Goal: Task Accomplishment & Management: Manage account settings

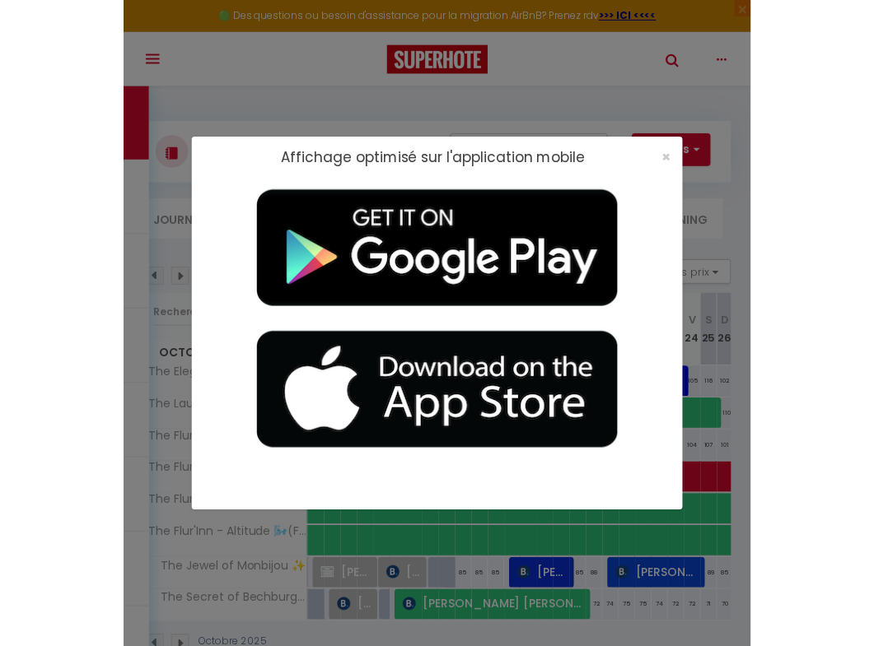
scroll to position [86, 0]
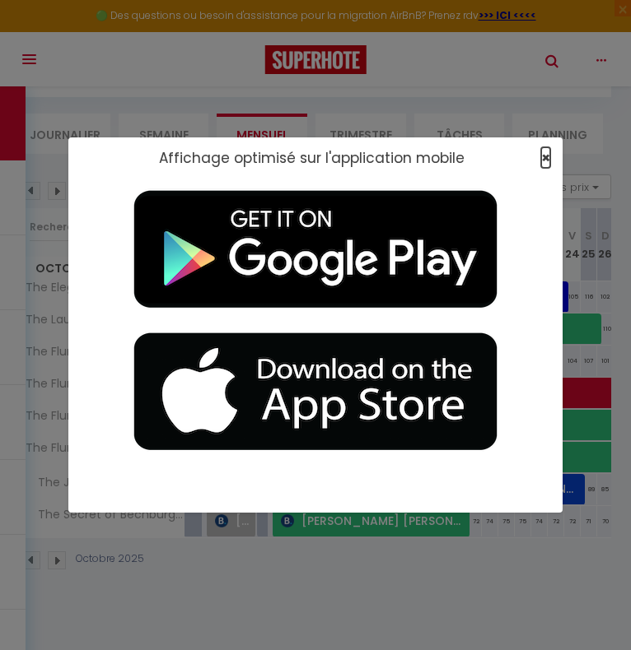
click at [544, 152] on span "×" at bounding box center [545, 157] width 9 height 21
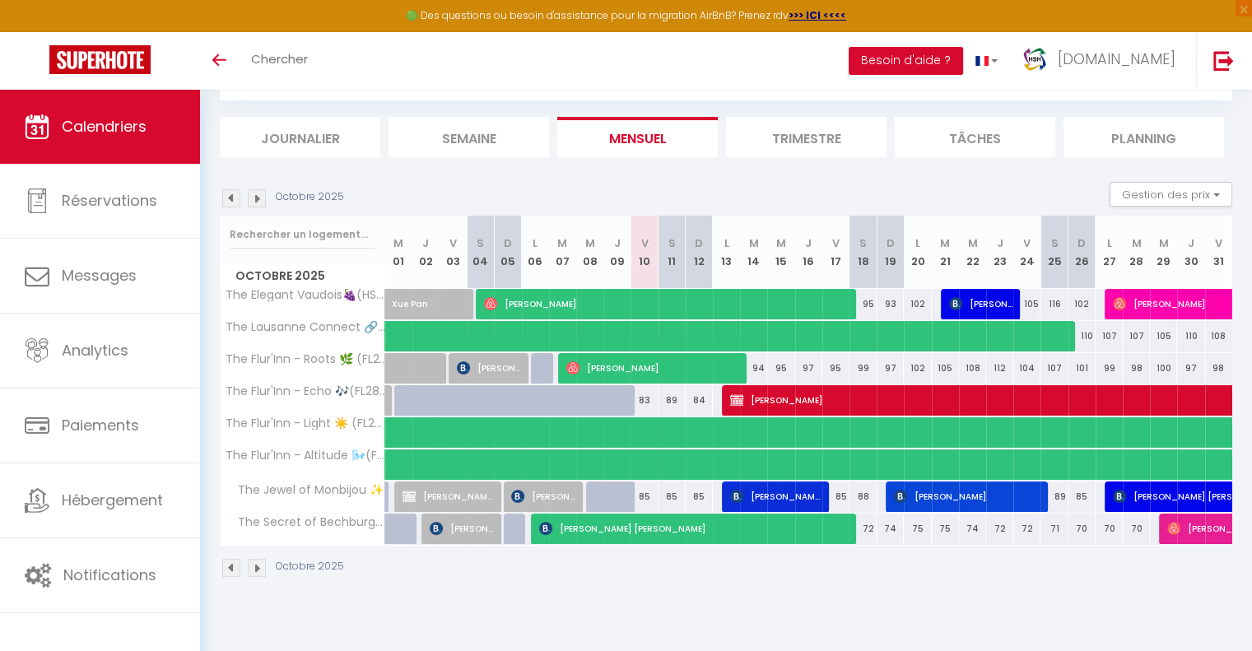
click at [226, 198] on img at bounding box center [231, 198] width 18 height 18
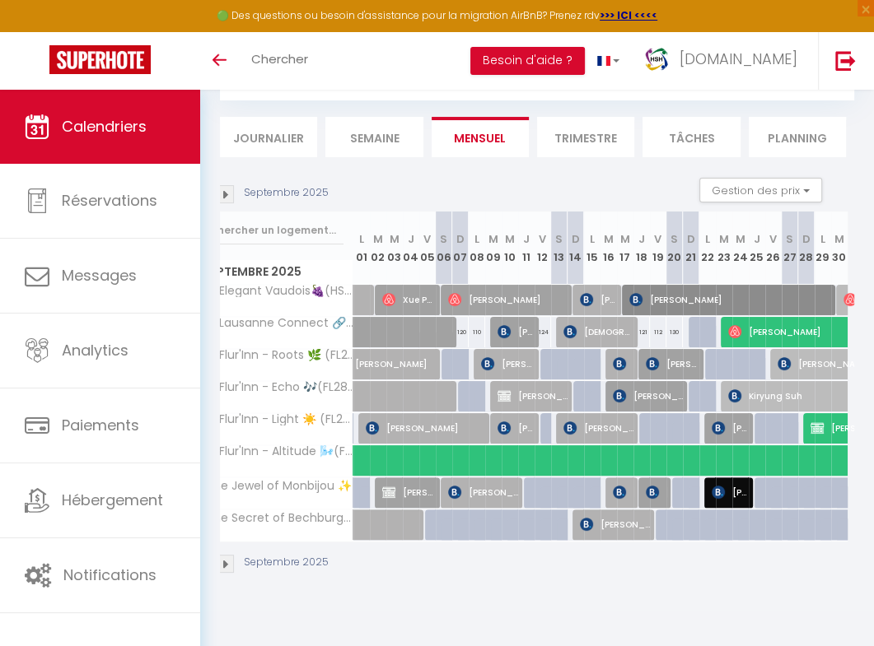
scroll to position [0, 0]
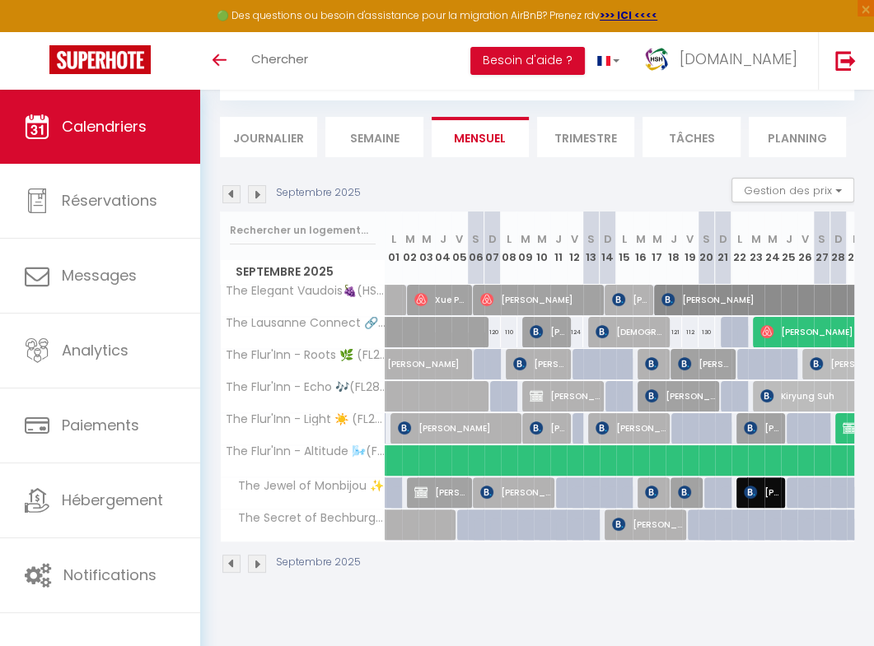
click at [230, 195] on img at bounding box center [231, 194] width 18 height 18
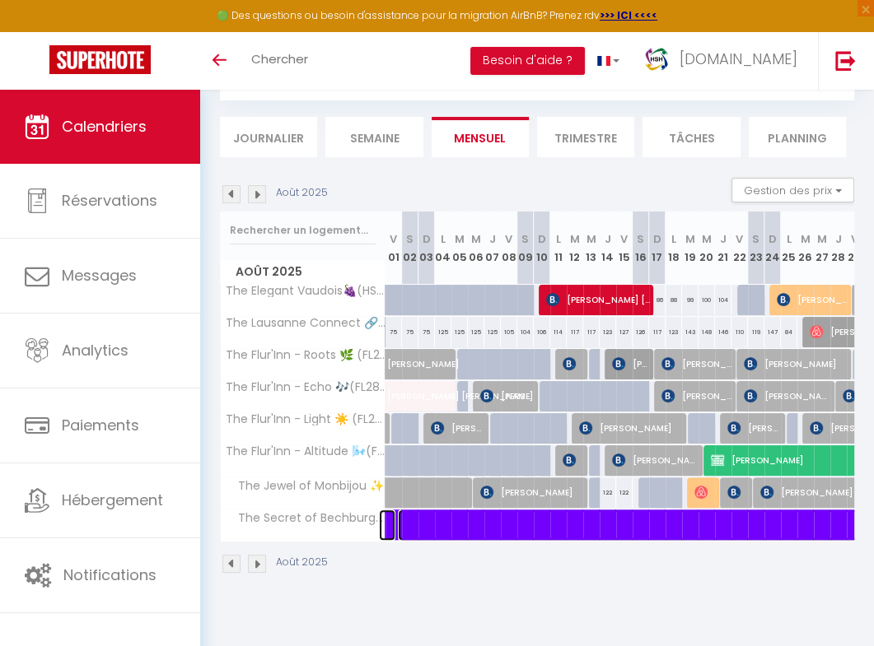
select select "OK"
select select "KO"
select select "1"
select select "0"
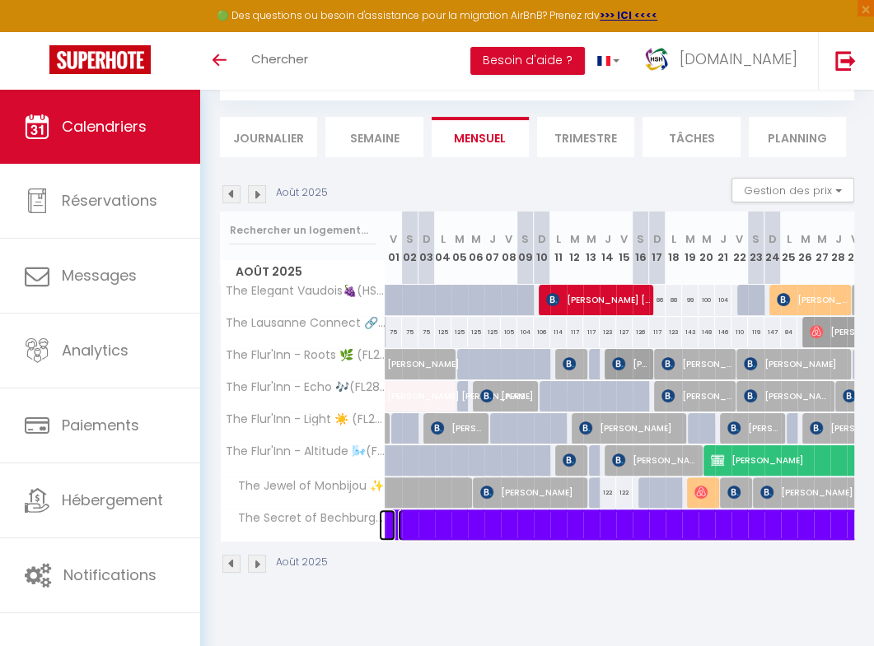
select select "1"
select select
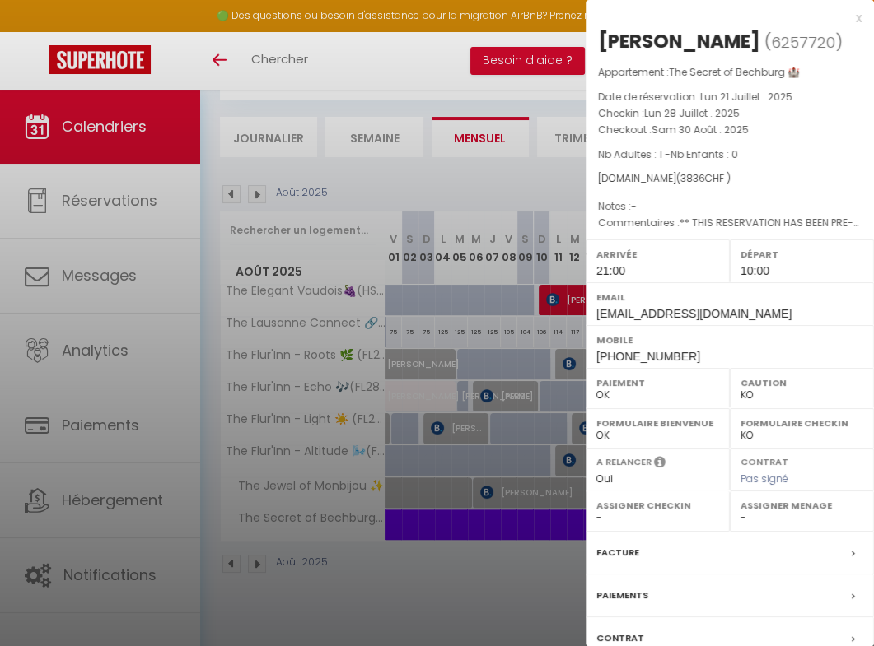
drag, startPoint x: 540, startPoint y: 225, endPoint x: 459, endPoint y: 176, distance: 94.9
click at [459, 176] on div at bounding box center [437, 323] width 874 height 646
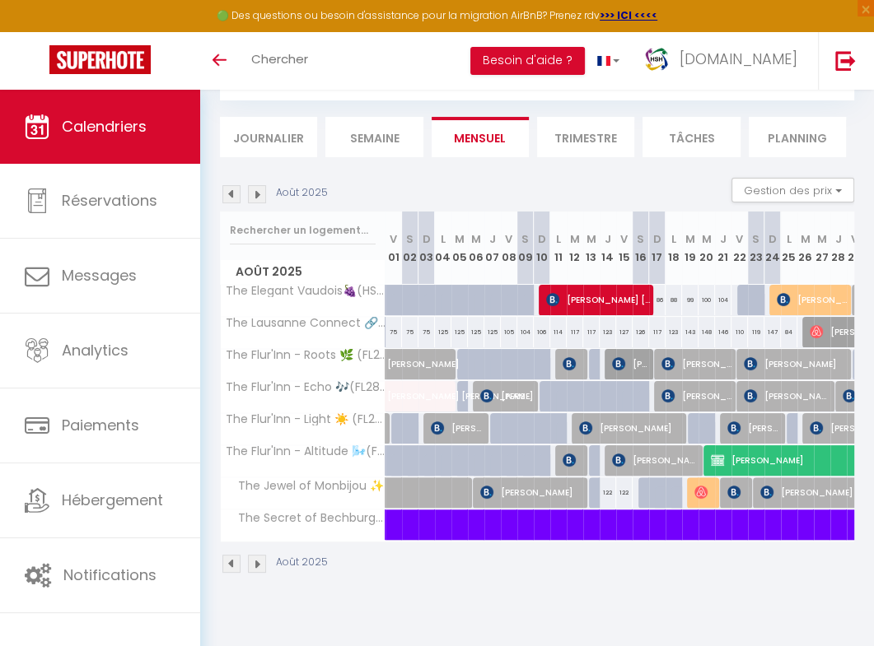
click at [232, 193] on img at bounding box center [231, 194] width 18 height 18
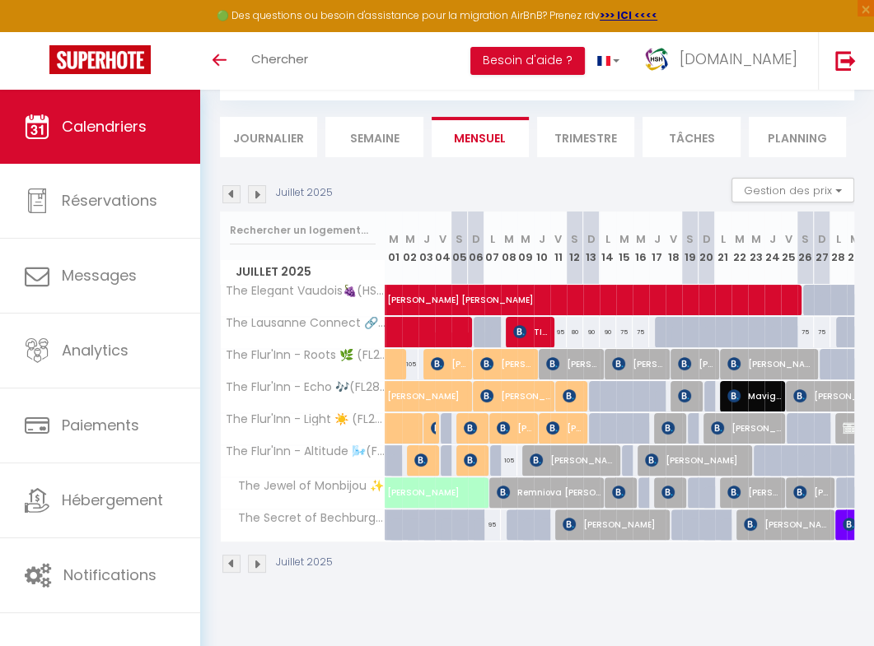
click at [259, 193] on img at bounding box center [257, 194] width 18 height 18
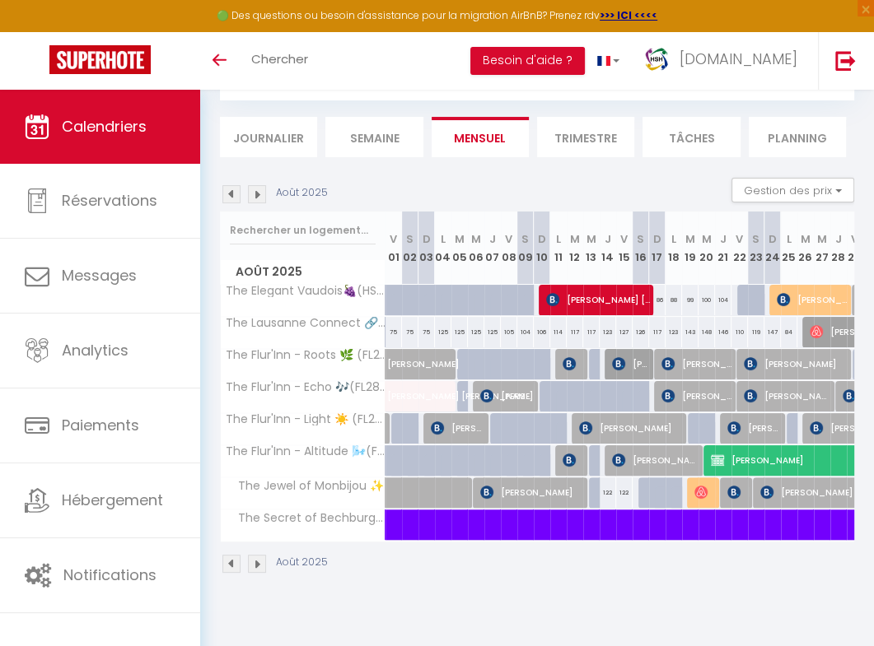
click at [254, 196] on img at bounding box center [257, 194] width 18 height 18
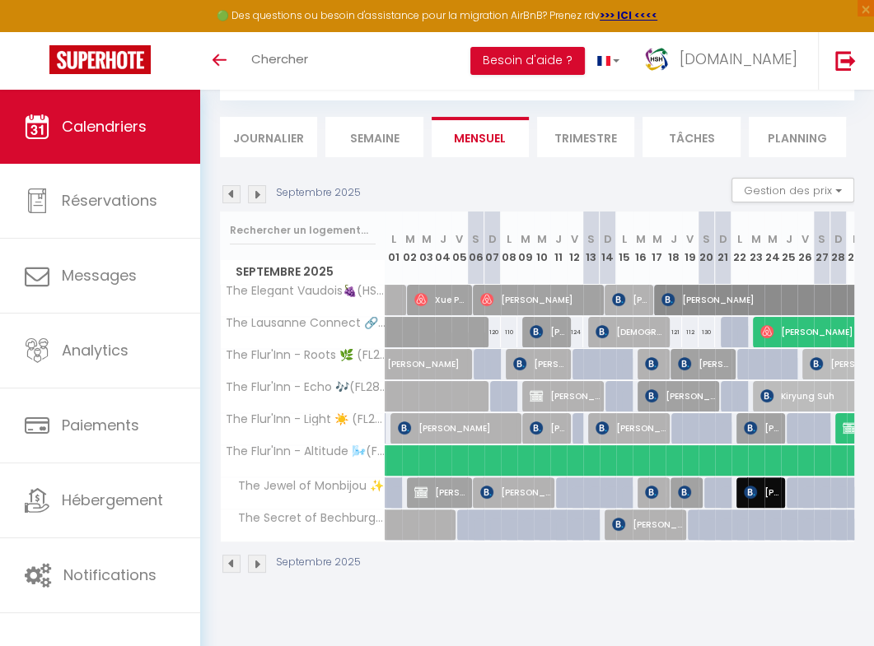
click at [232, 197] on img at bounding box center [231, 194] width 18 height 18
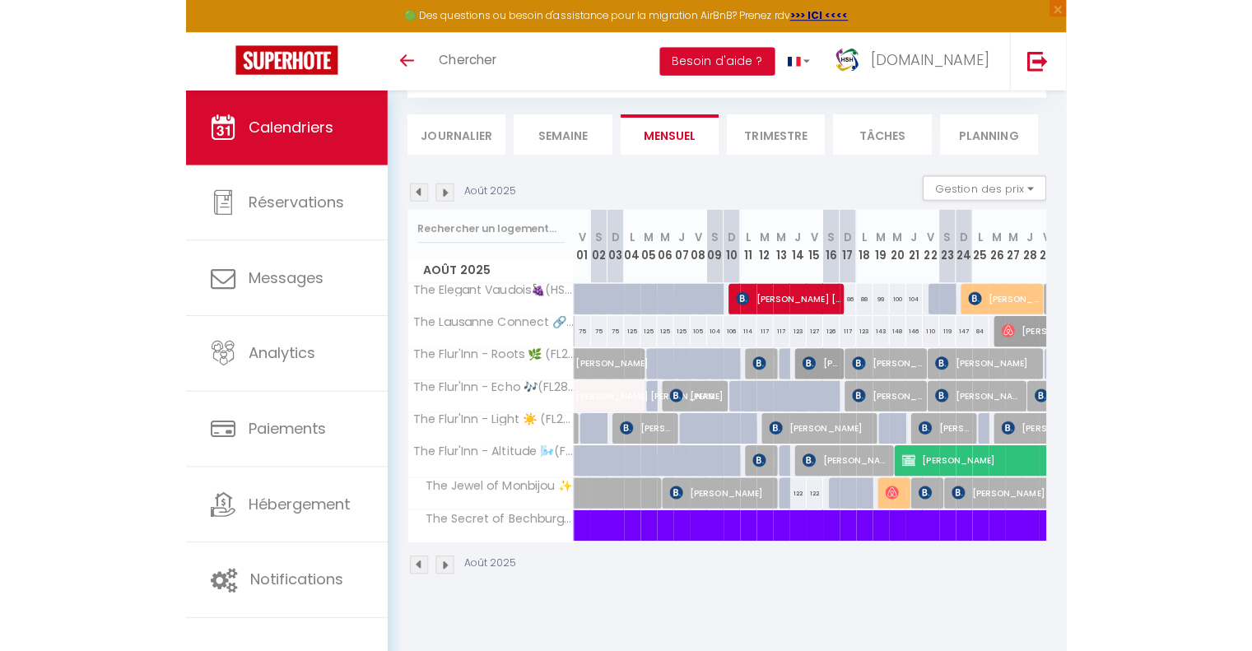
scroll to position [89, 0]
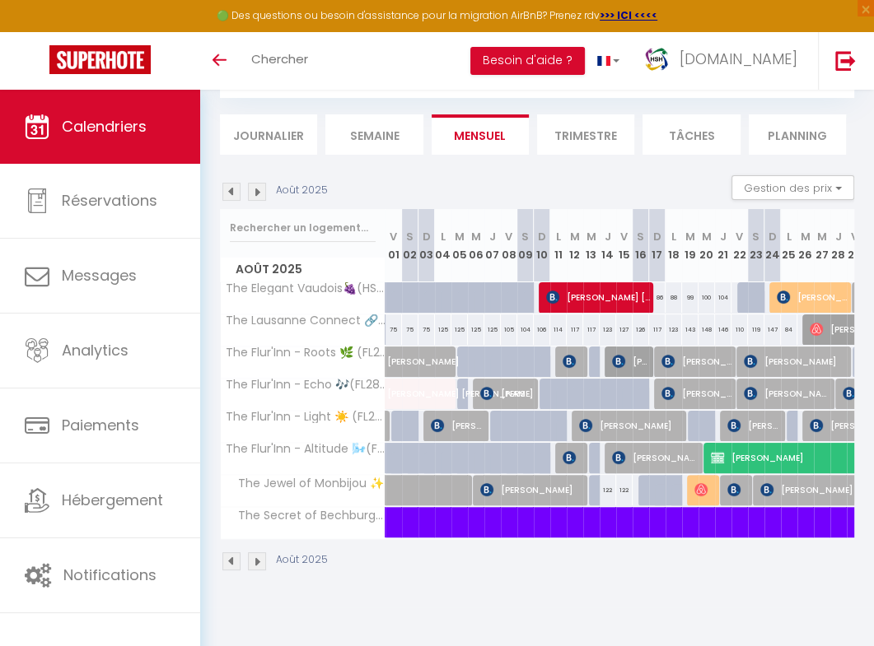
click at [232, 190] on img at bounding box center [231, 192] width 18 height 18
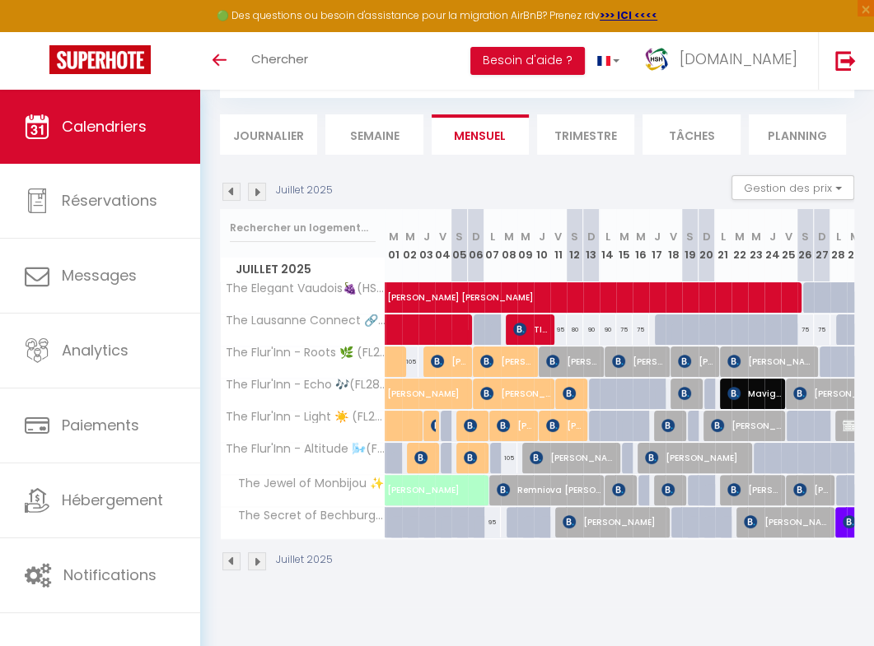
click at [232, 190] on img at bounding box center [231, 192] width 18 height 18
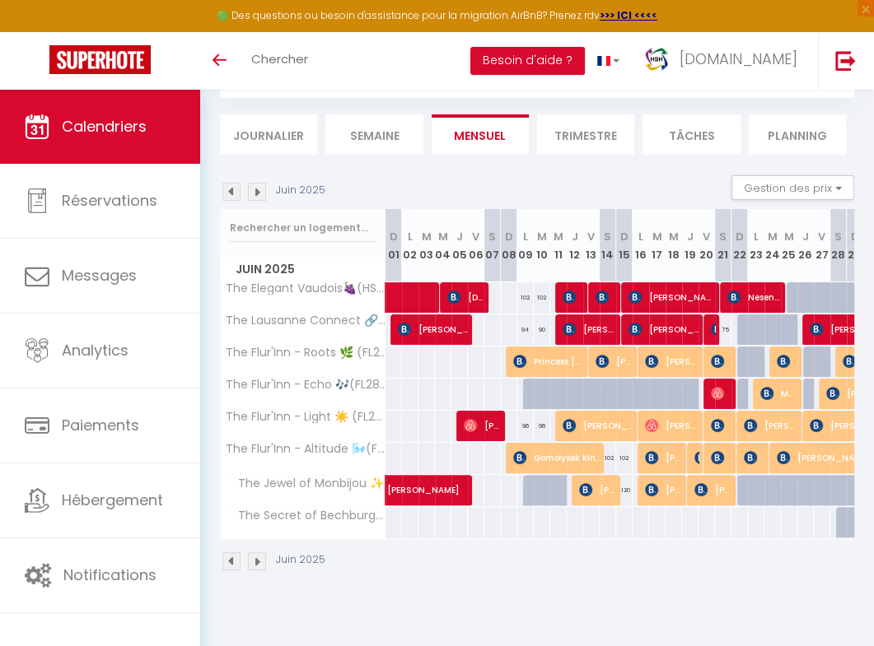
click at [232, 191] on img at bounding box center [231, 192] width 18 height 18
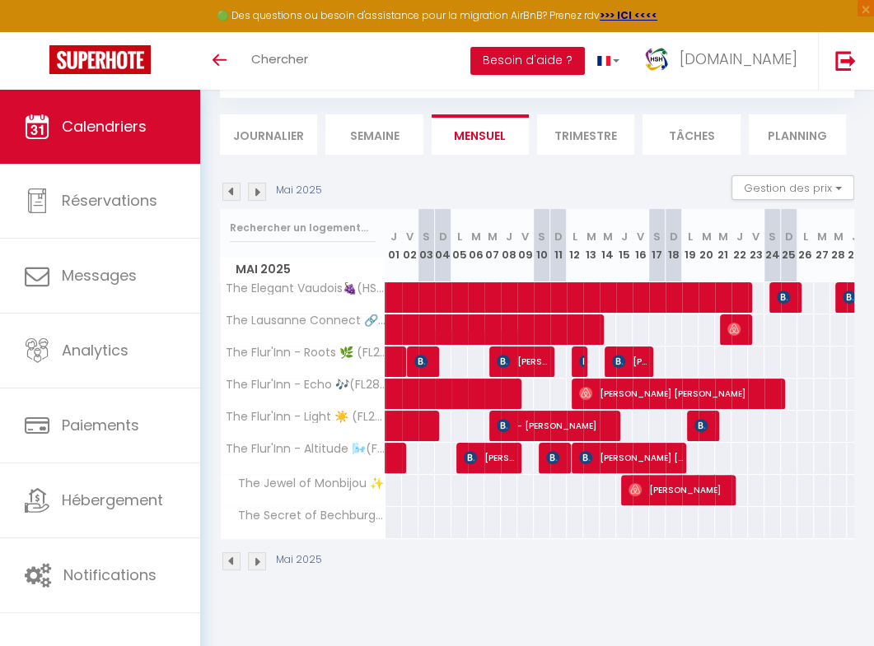
click at [234, 190] on img at bounding box center [231, 192] width 18 height 18
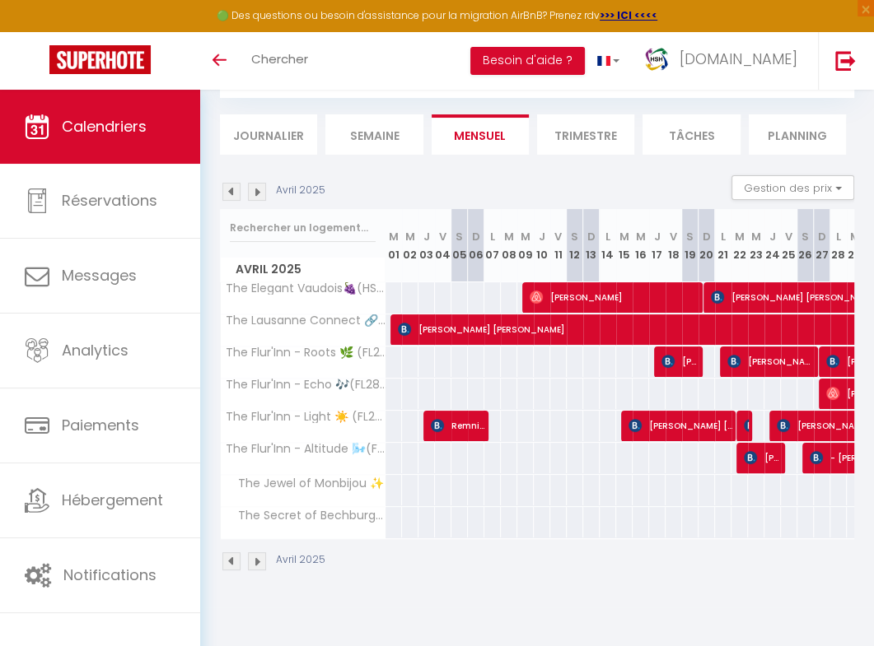
click at [234, 190] on img at bounding box center [231, 192] width 18 height 18
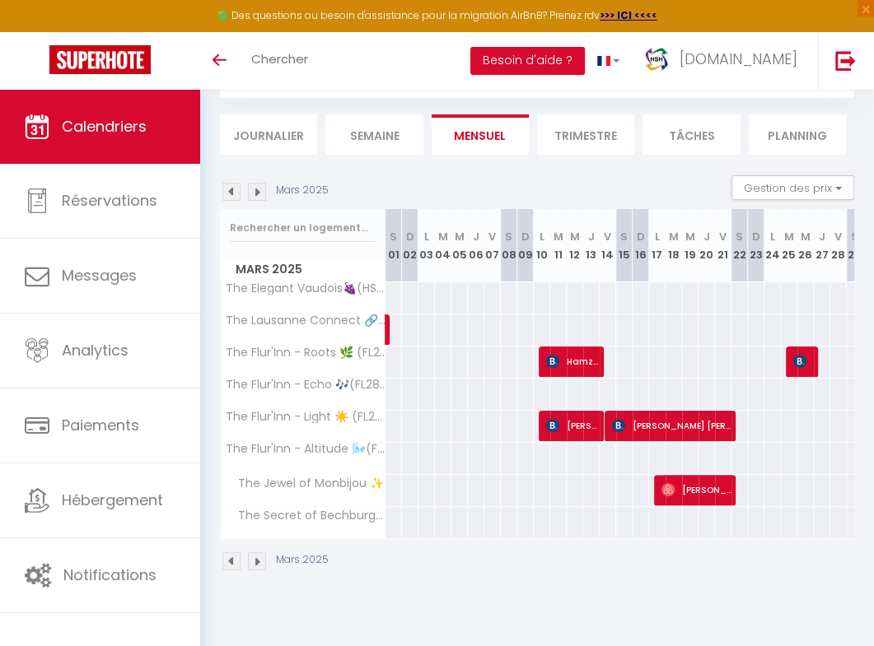
click at [234, 190] on img at bounding box center [231, 192] width 18 height 18
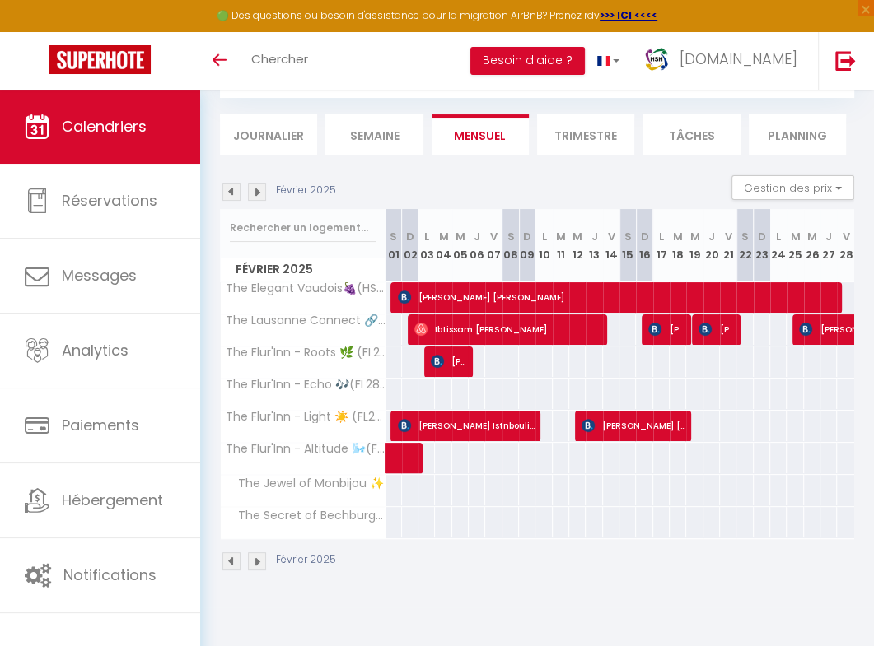
click at [234, 190] on img at bounding box center [231, 192] width 18 height 18
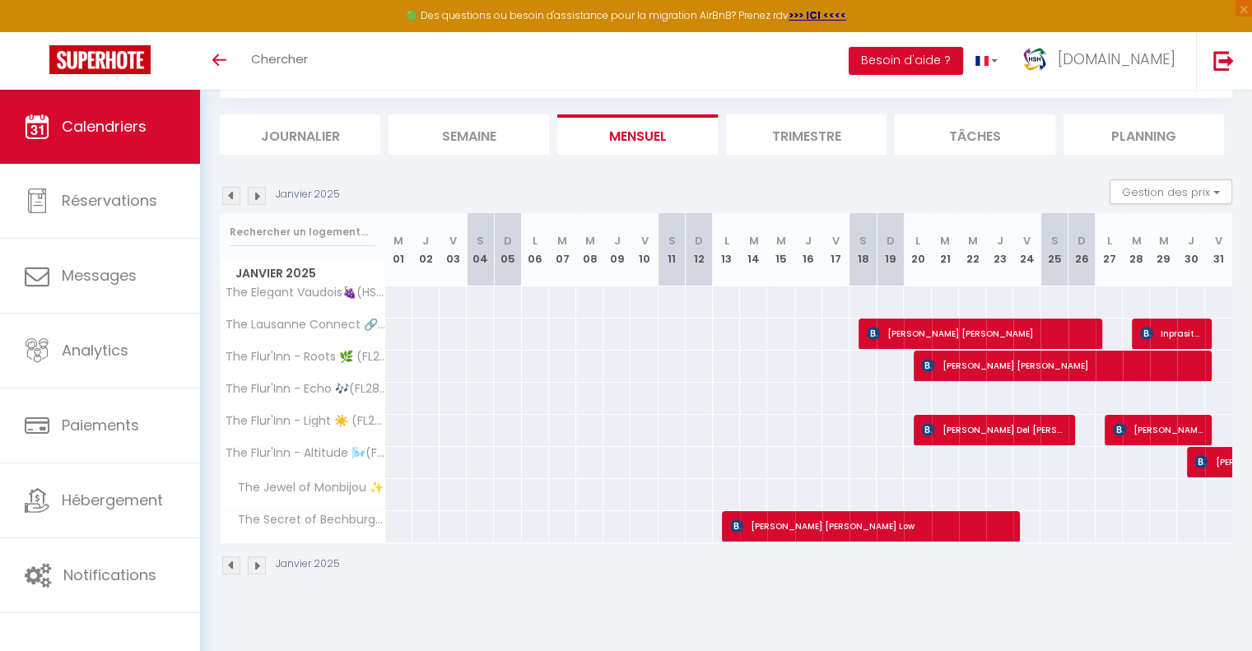
click at [258, 193] on img at bounding box center [257, 196] width 18 height 18
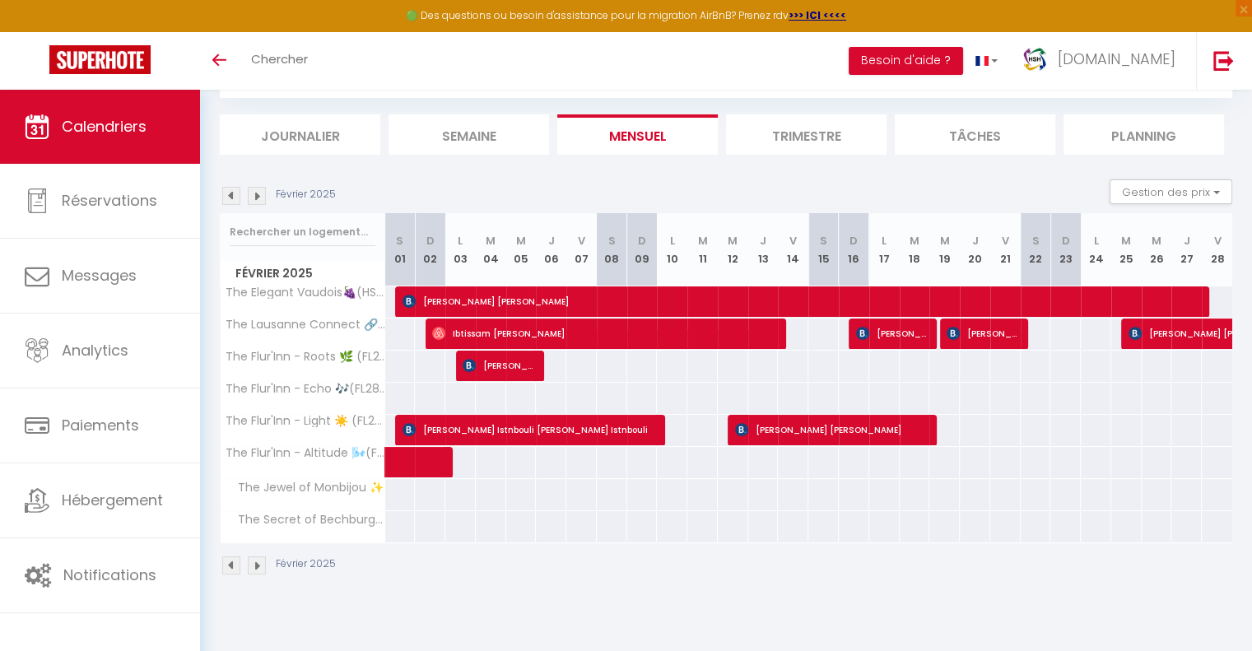
click at [258, 193] on img at bounding box center [257, 196] width 18 height 18
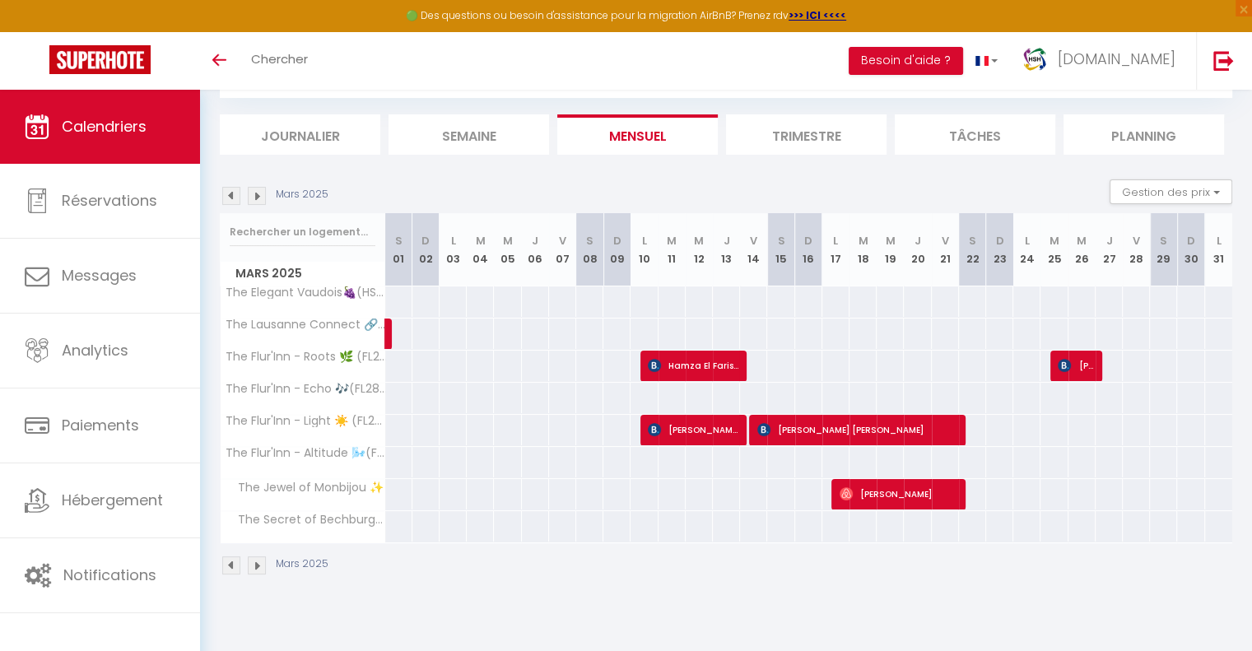
click at [258, 193] on img at bounding box center [257, 196] width 18 height 18
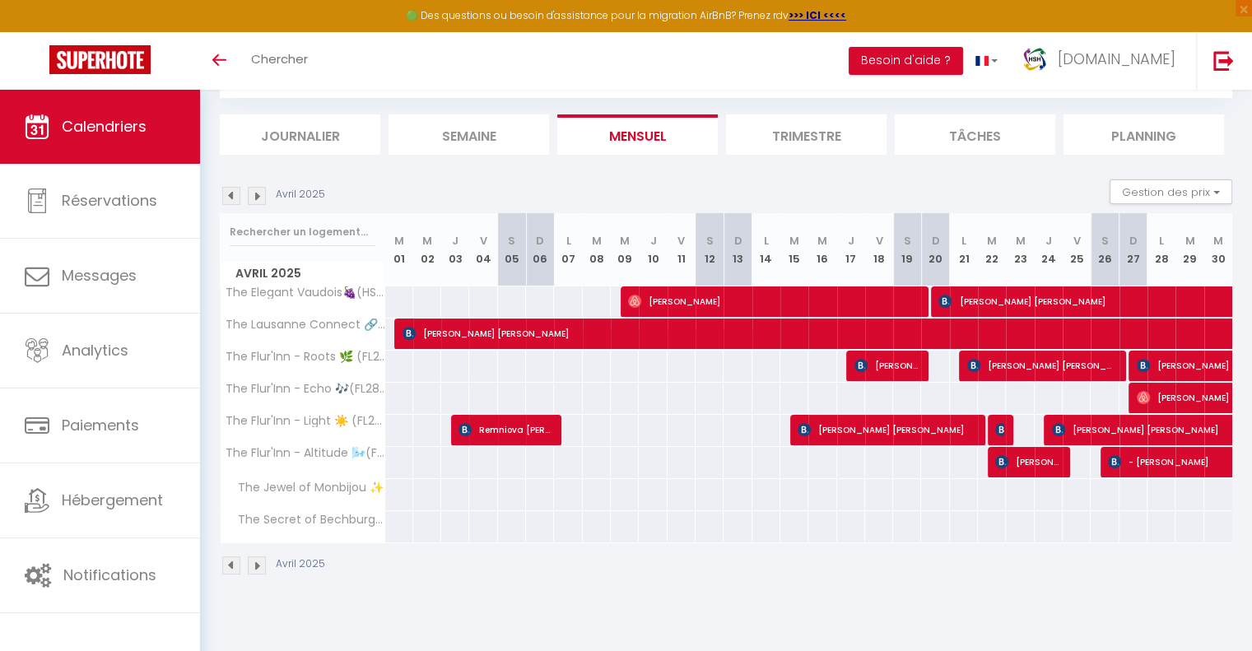
click at [258, 193] on img at bounding box center [257, 196] width 18 height 18
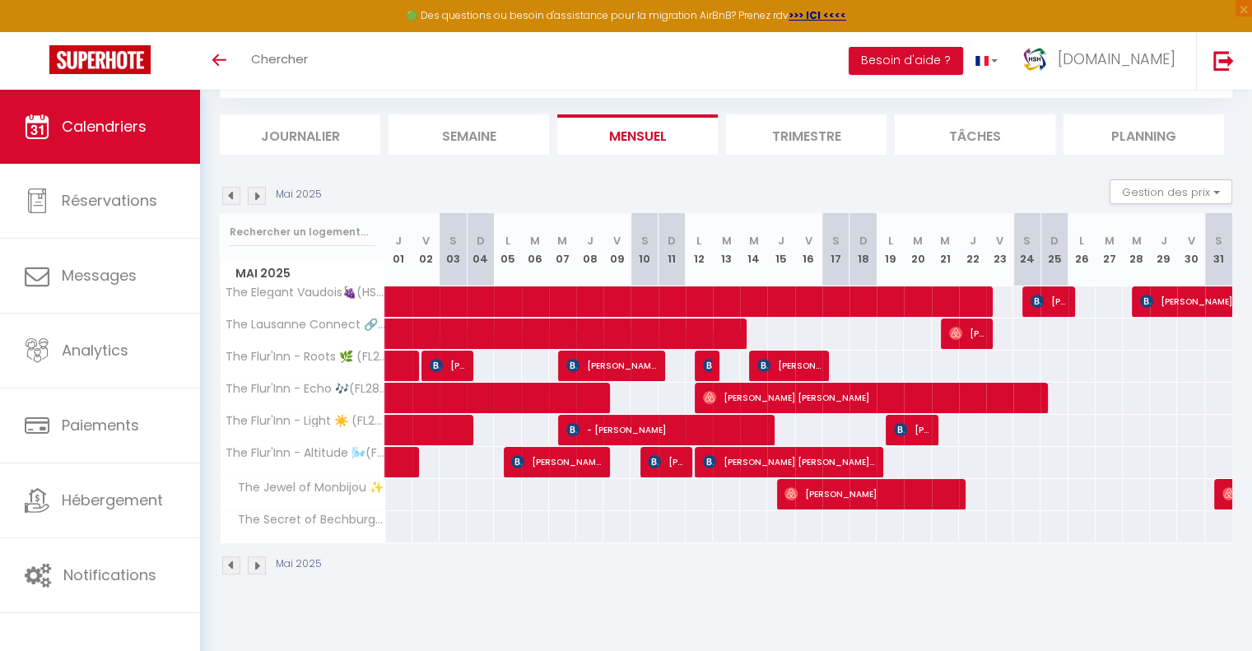
click at [258, 193] on img at bounding box center [257, 196] width 18 height 18
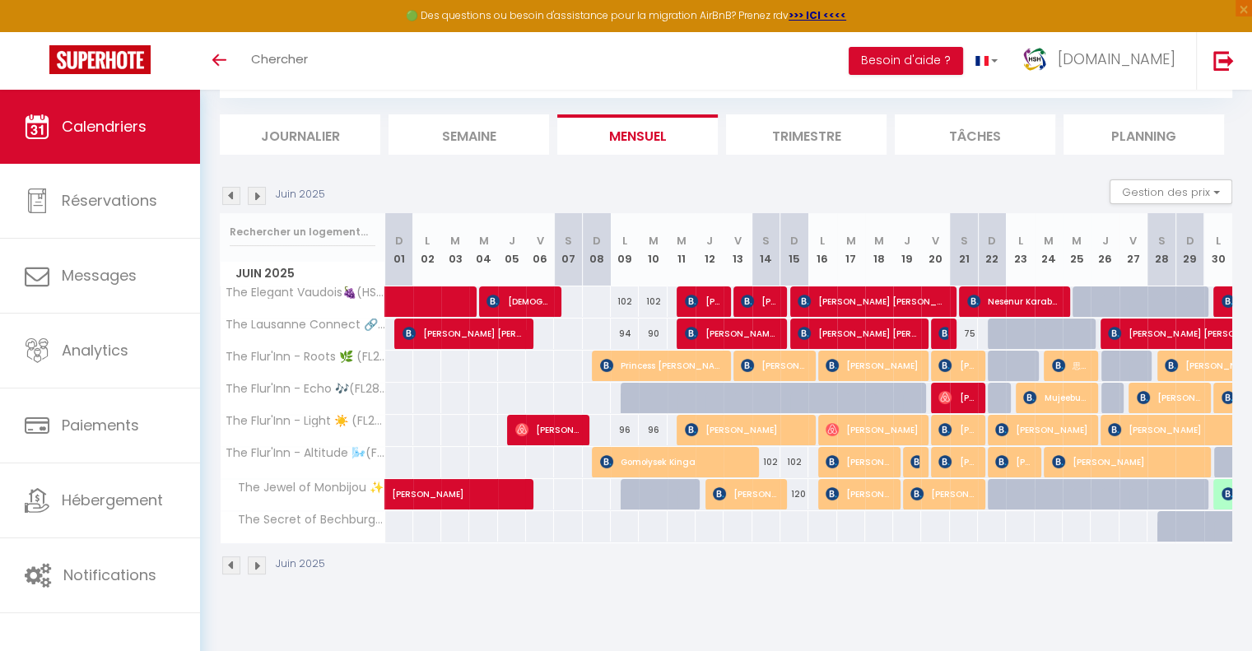
click at [258, 193] on img at bounding box center [257, 196] width 18 height 18
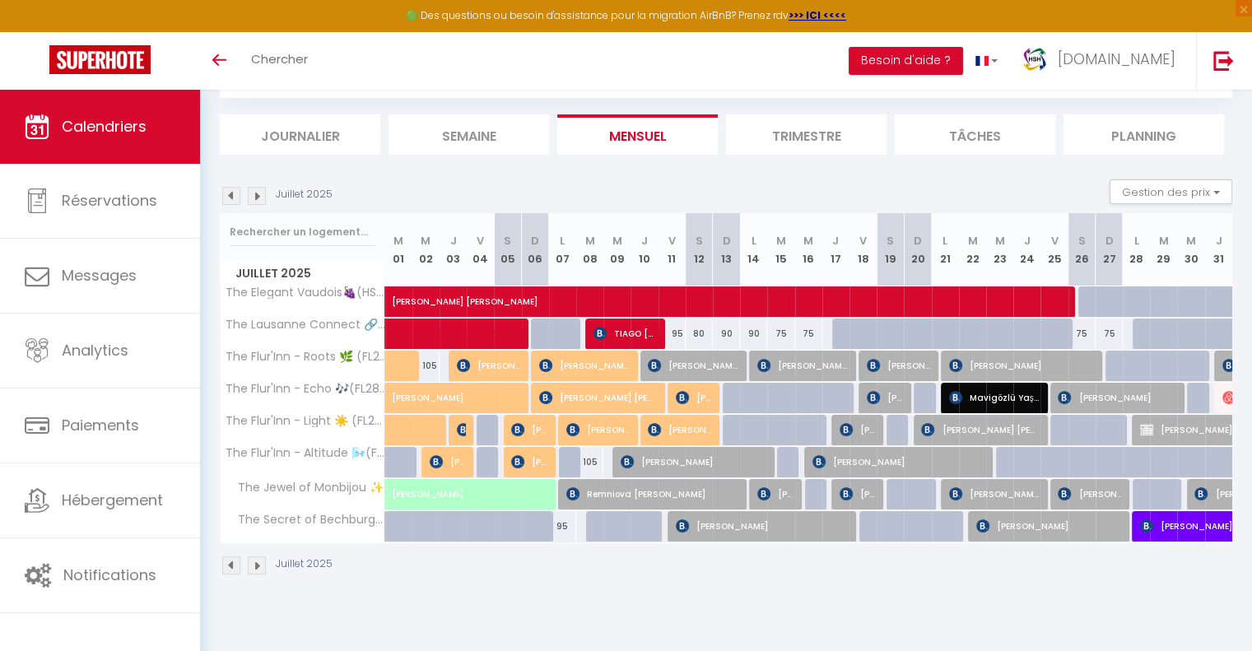
click at [258, 193] on img at bounding box center [257, 196] width 18 height 18
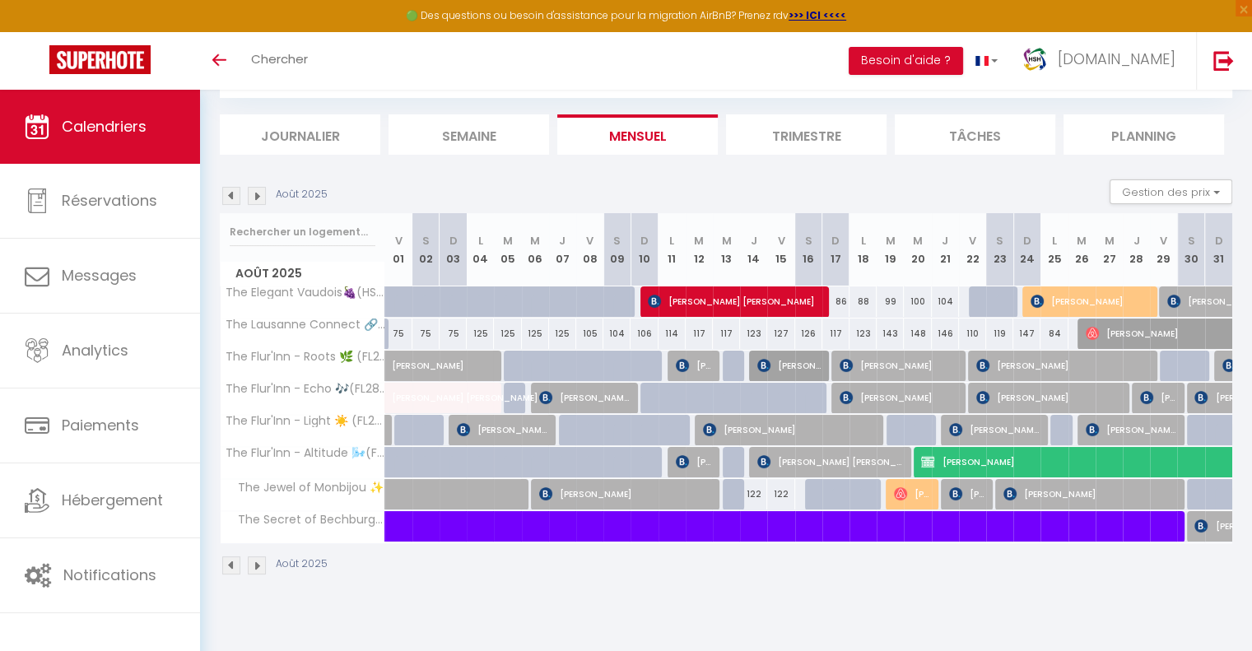
click at [258, 191] on img at bounding box center [257, 196] width 18 height 18
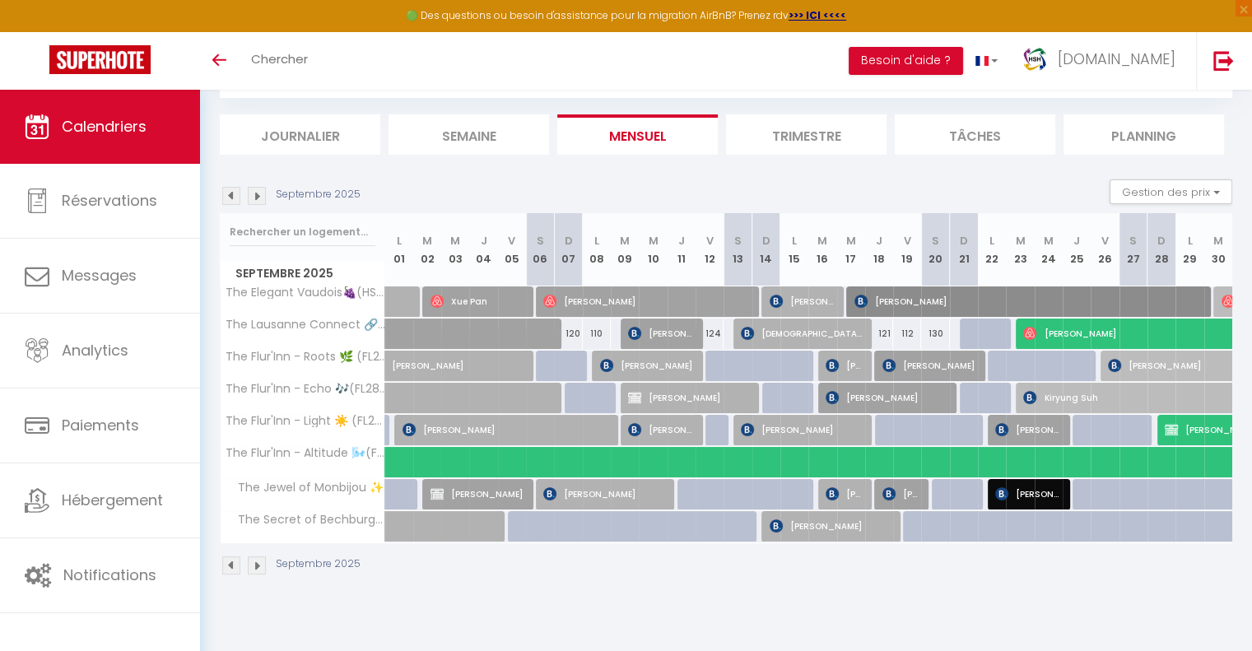
click at [258, 191] on img at bounding box center [257, 196] width 18 height 18
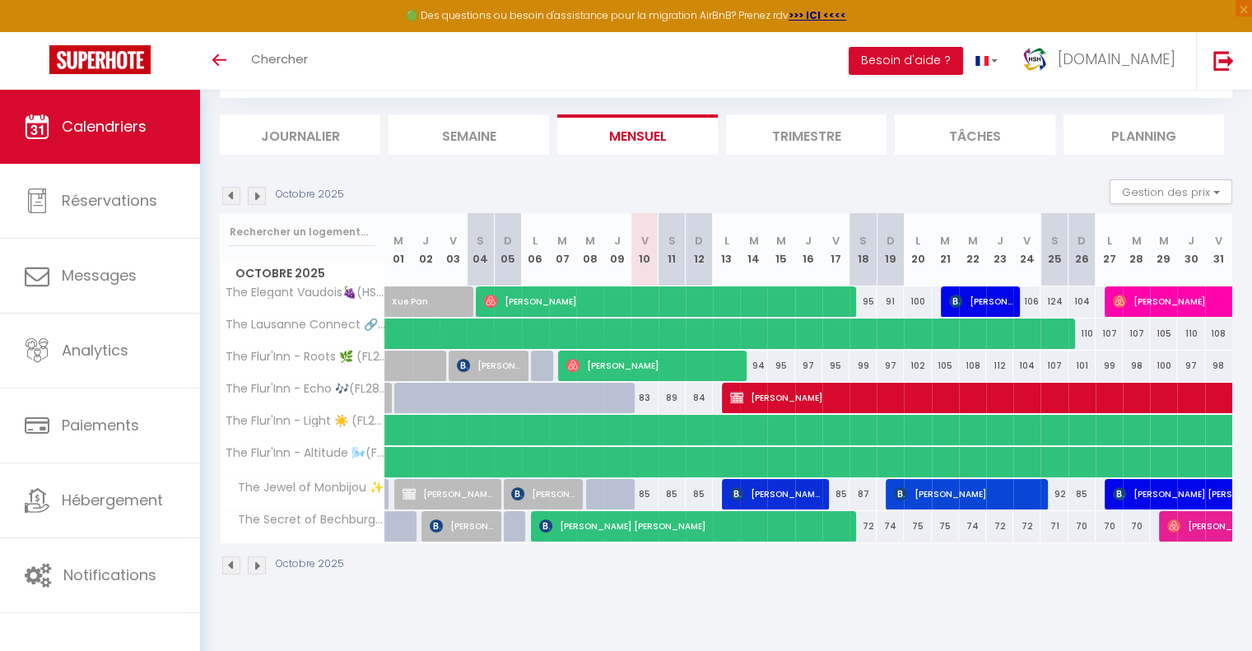
click at [257, 197] on img at bounding box center [257, 196] width 18 height 18
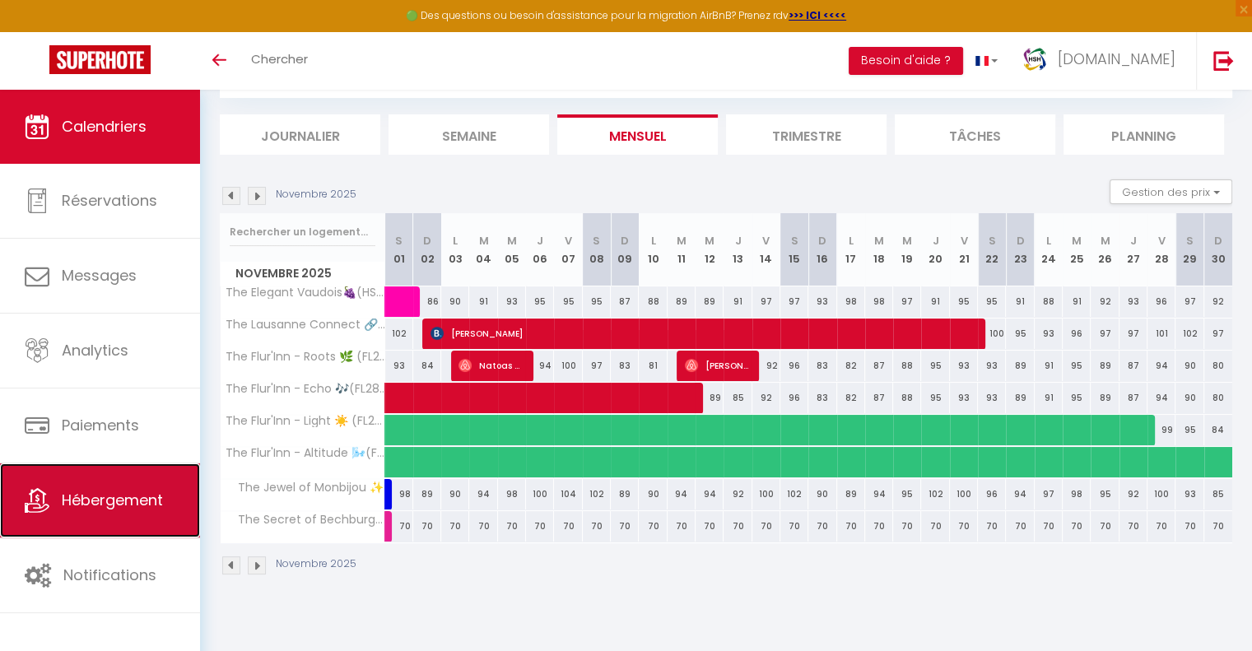
click at [126, 494] on span "Hébergement" at bounding box center [112, 500] width 101 height 21
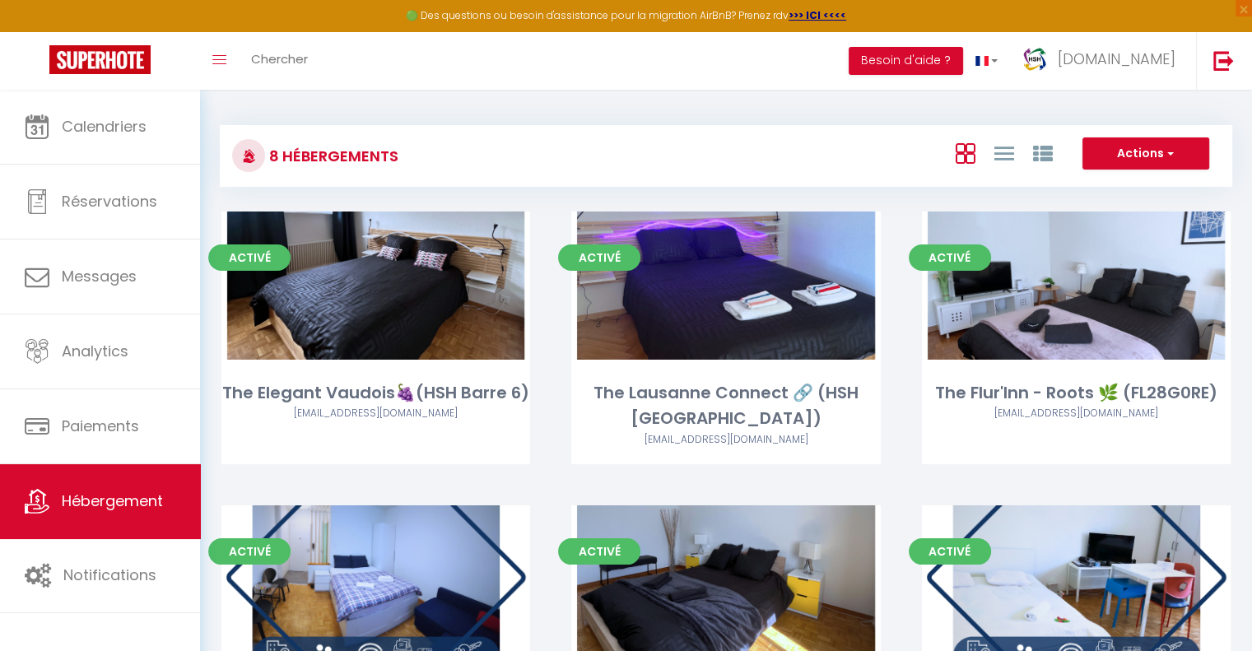
scroll to position [408, 0]
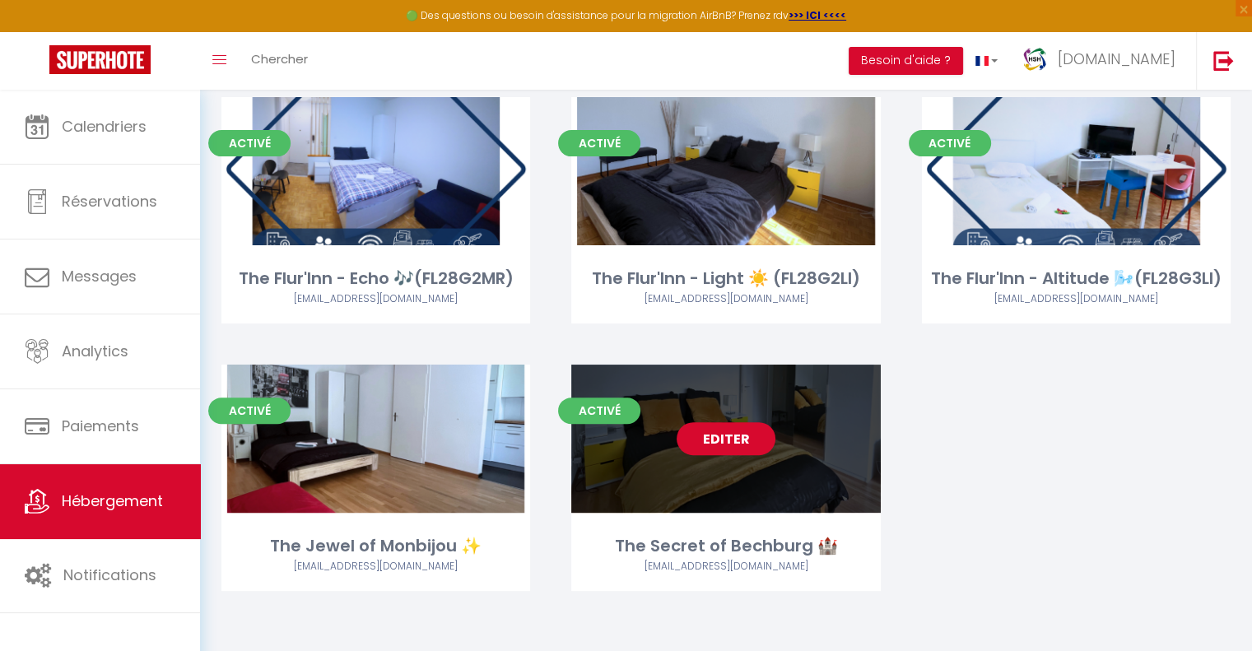
click at [630, 419] on div "Editer" at bounding box center [725, 439] width 309 height 148
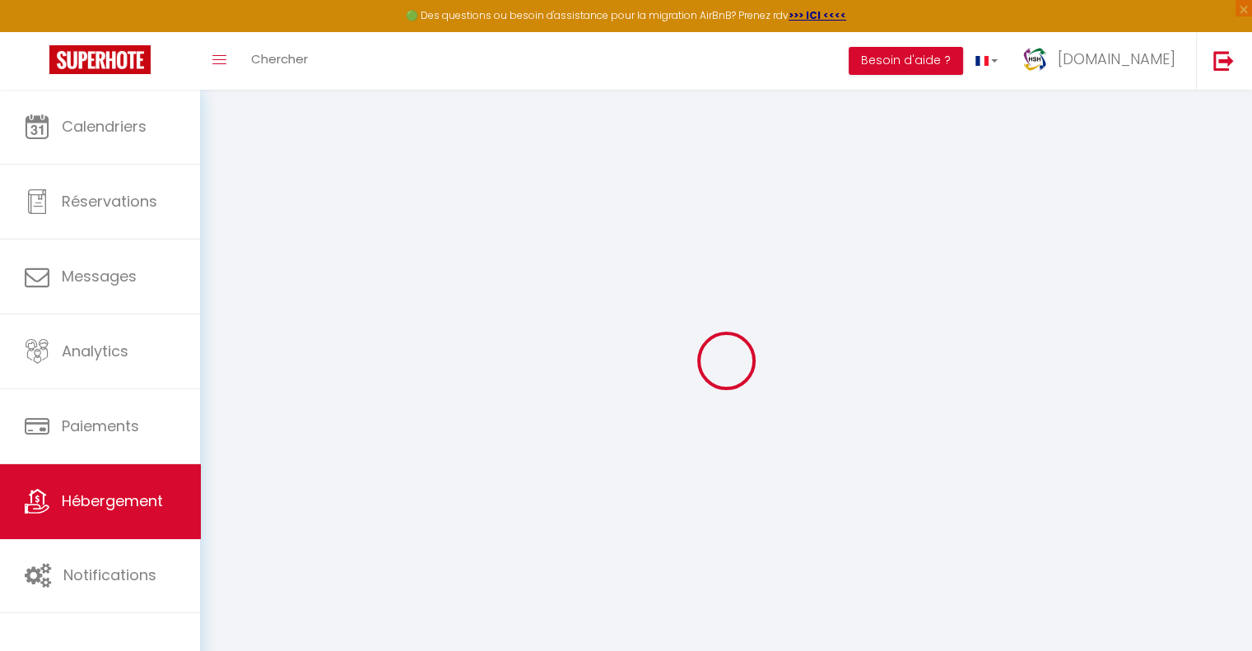
select select
type input "[EMAIL_ADDRESS][DOMAIN_NAME]"
checkbox input "true"
select select
select select "16:00"
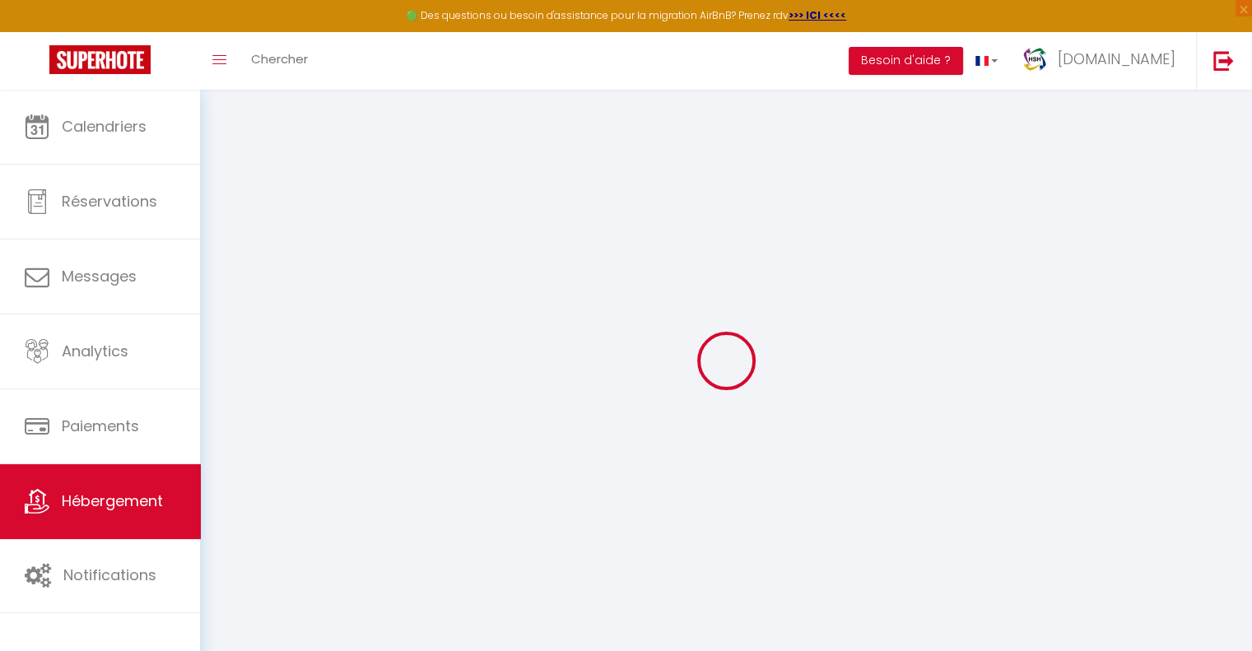
select select "21:00"
select select "10:00"
select select "15"
select select "20:00"
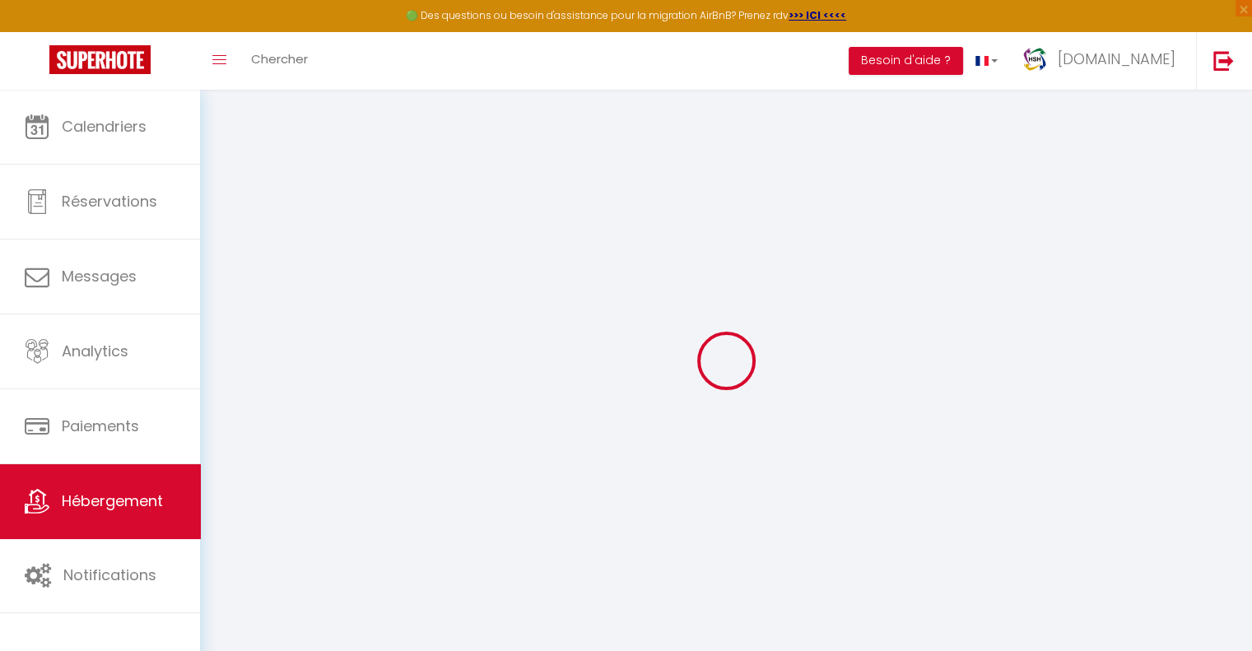
checkbox input "true"
checkbox input "false"
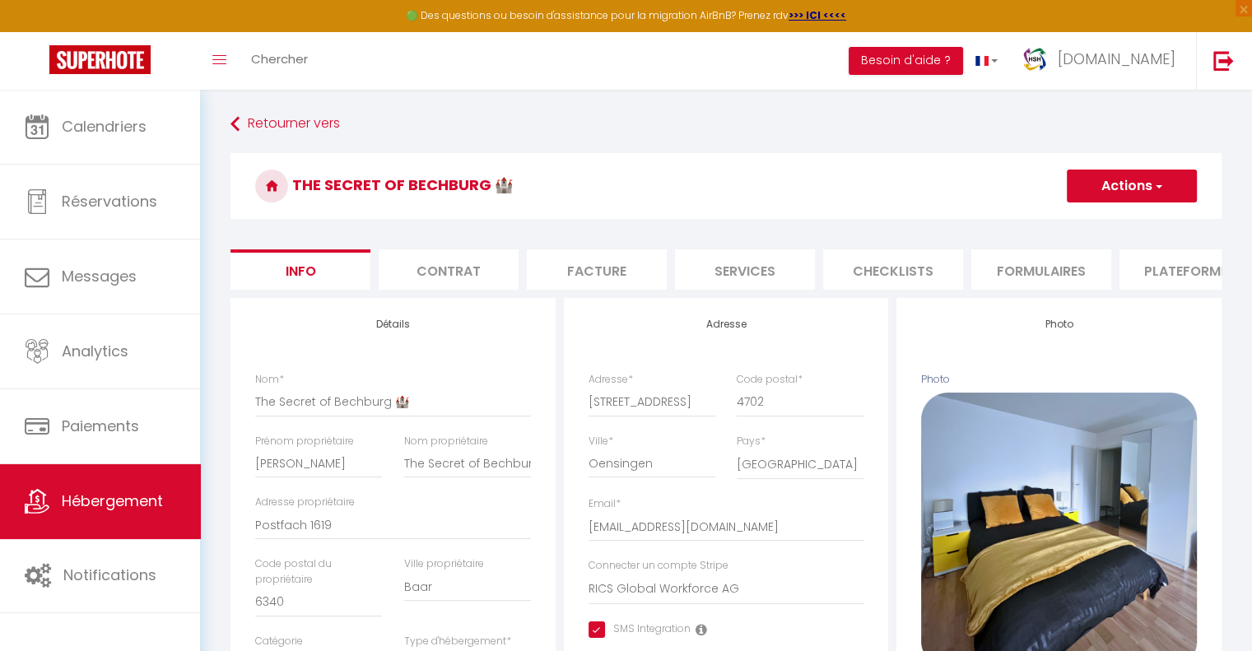
click at [630, 271] on li "Services" at bounding box center [745, 269] width 140 height 40
select select
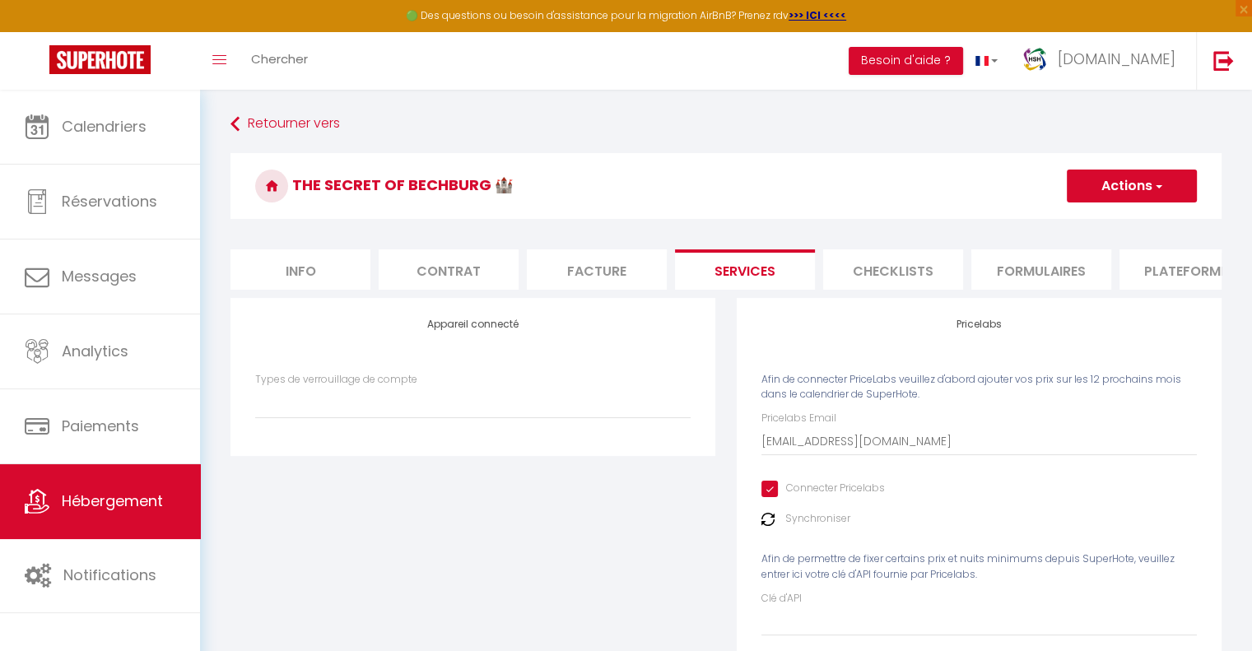
click at [630, 527] on label "Synchroniser" at bounding box center [817, 519] width 65 height 16
click at [630, 526] on img at bounding box center [768, 519] width 13 height 13
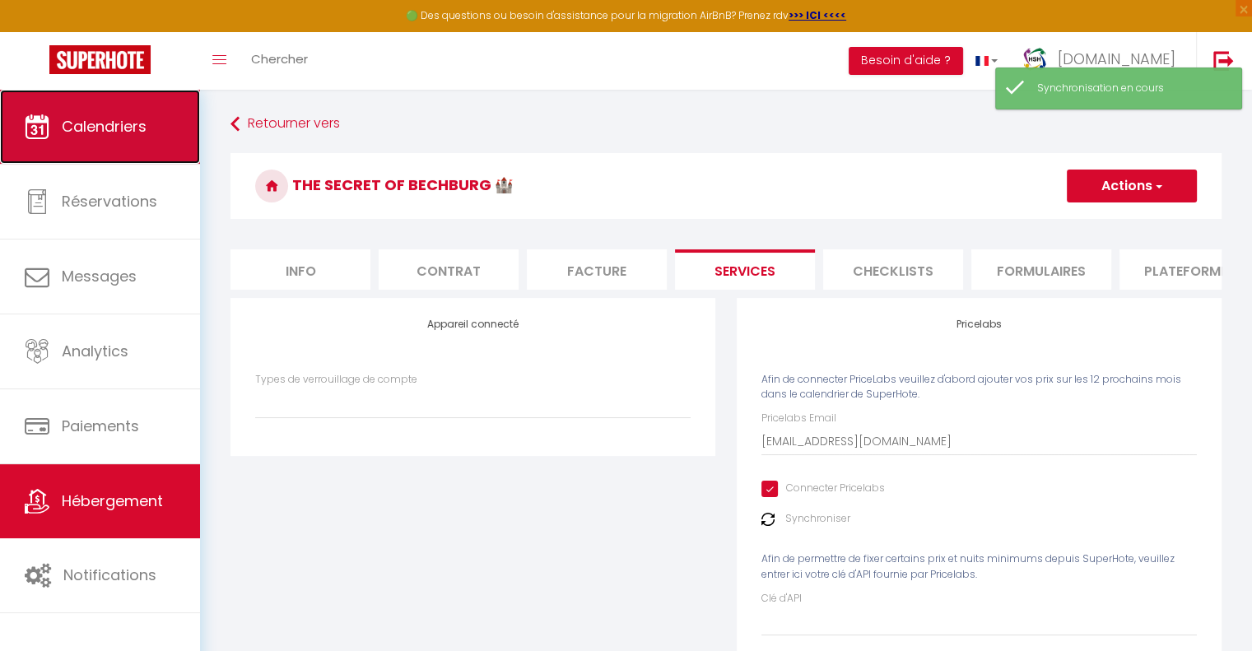
click at [142, 125] on span "Calendriers" at bounding box center [104, 126] width 85 height 21
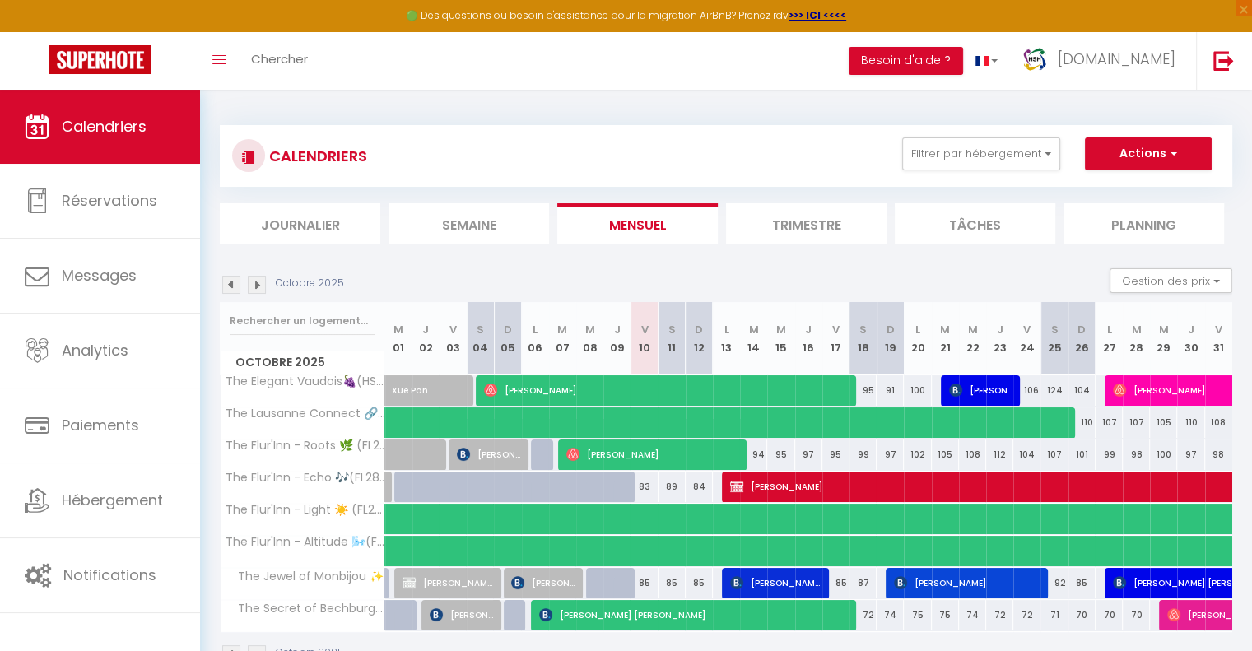
click at [259, 286] on img at bounding box center [257, 285] width 18 height 18
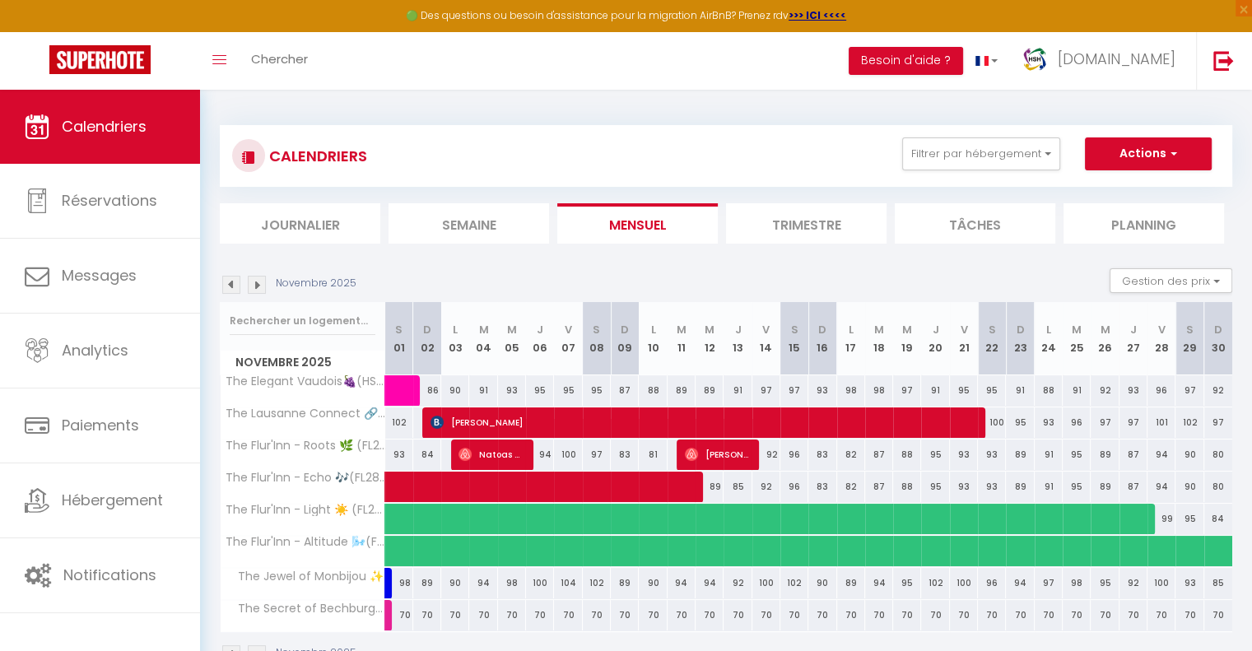
click at [258, 277] on img at bounding box center [257, 285] width 18 height 18
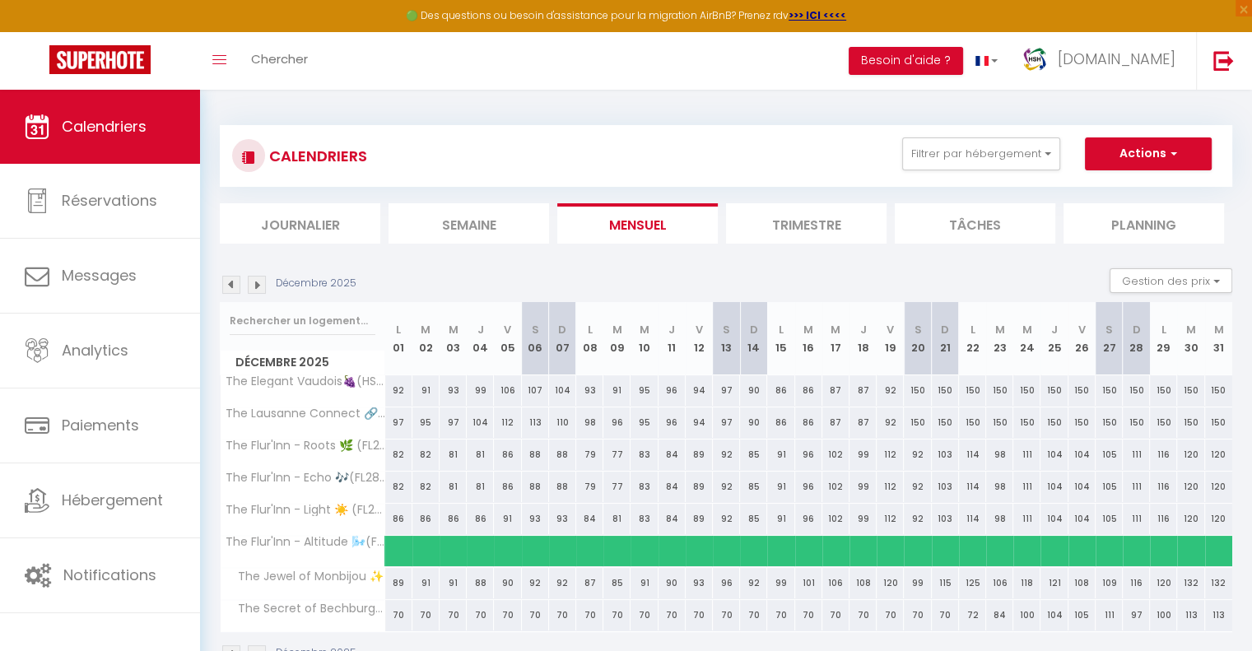
click at [255, 287] on img at bounding box center [257, 285] width 18 height 18
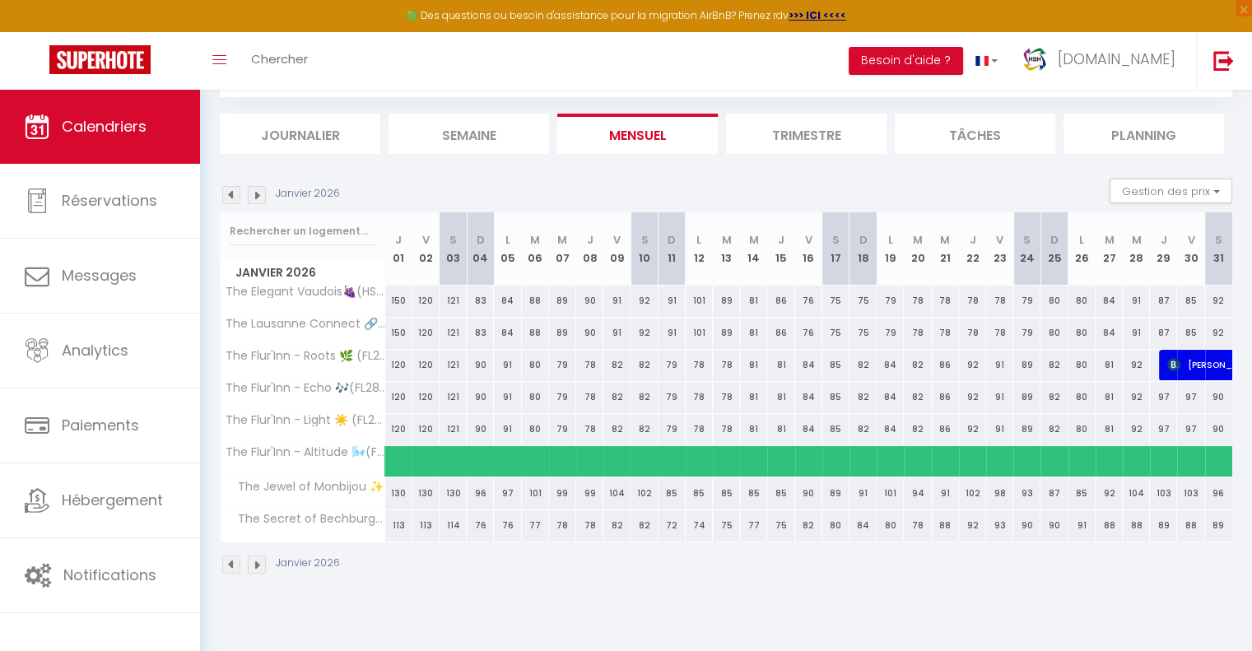
scroll to position [2, 0]
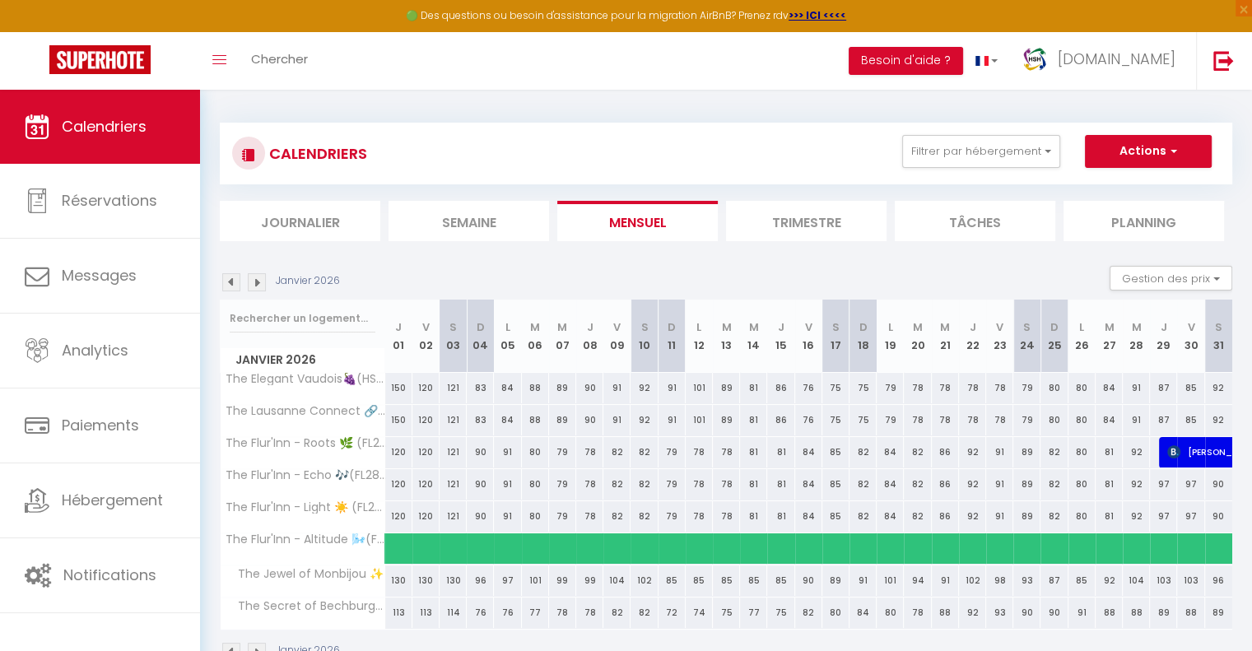
click at [231, 279] on img at bounding box center [231, 282] width 18 height 18
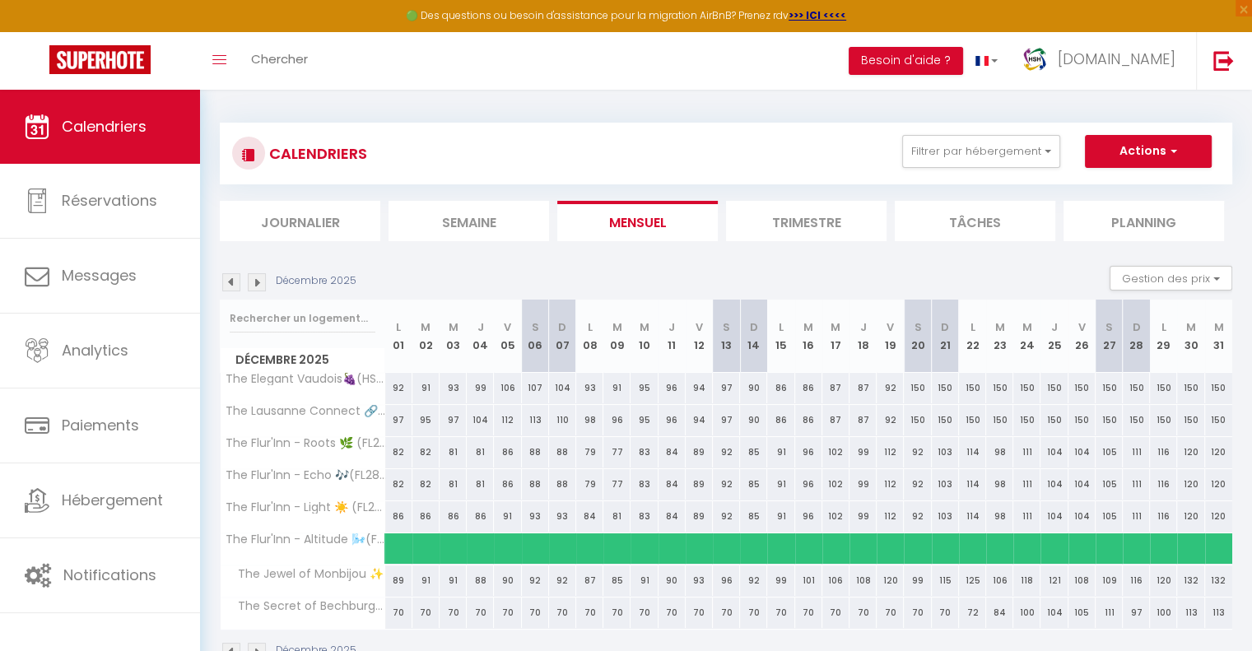
click at [231, 286] on img at bounding box center [231, 282] width 18 height 18
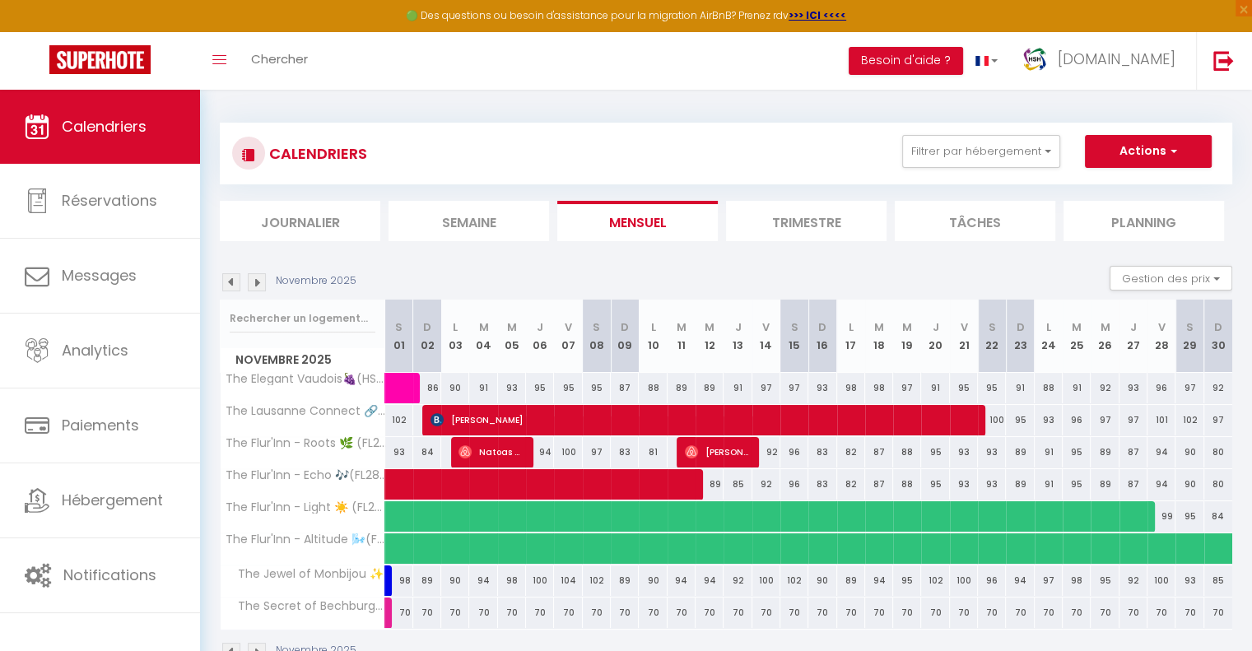
click at [231, 286] on img at bounding box center [231, 282] width 18 height 18
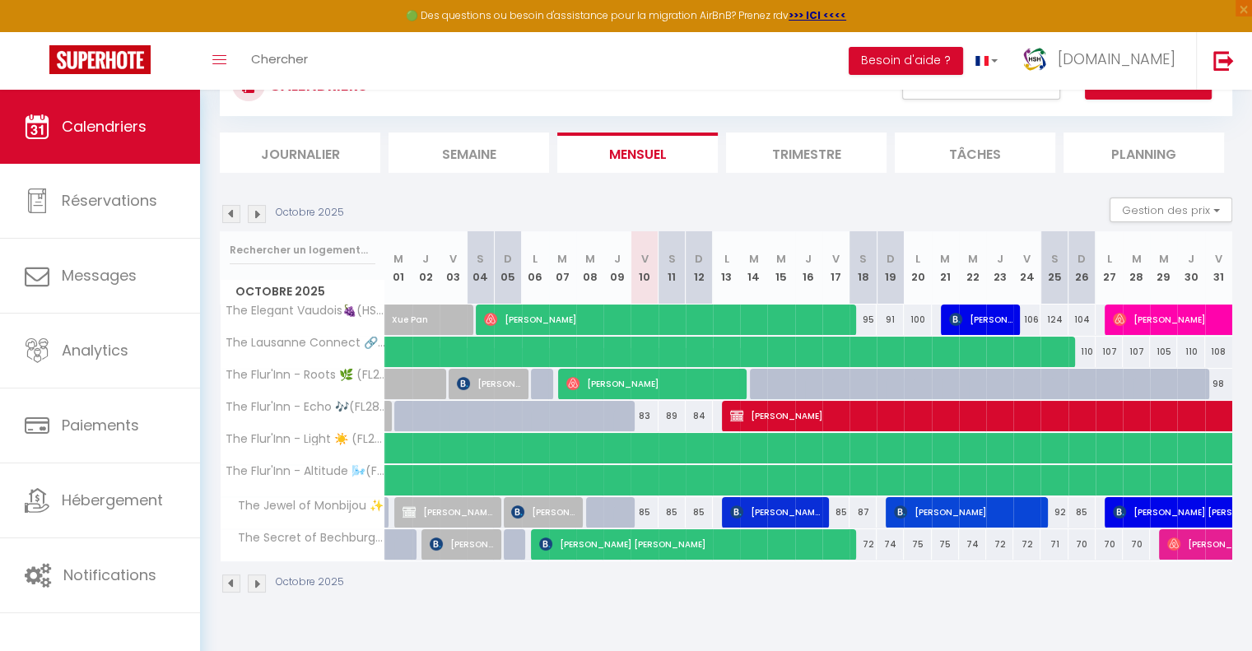
scroll to position [77, 0]
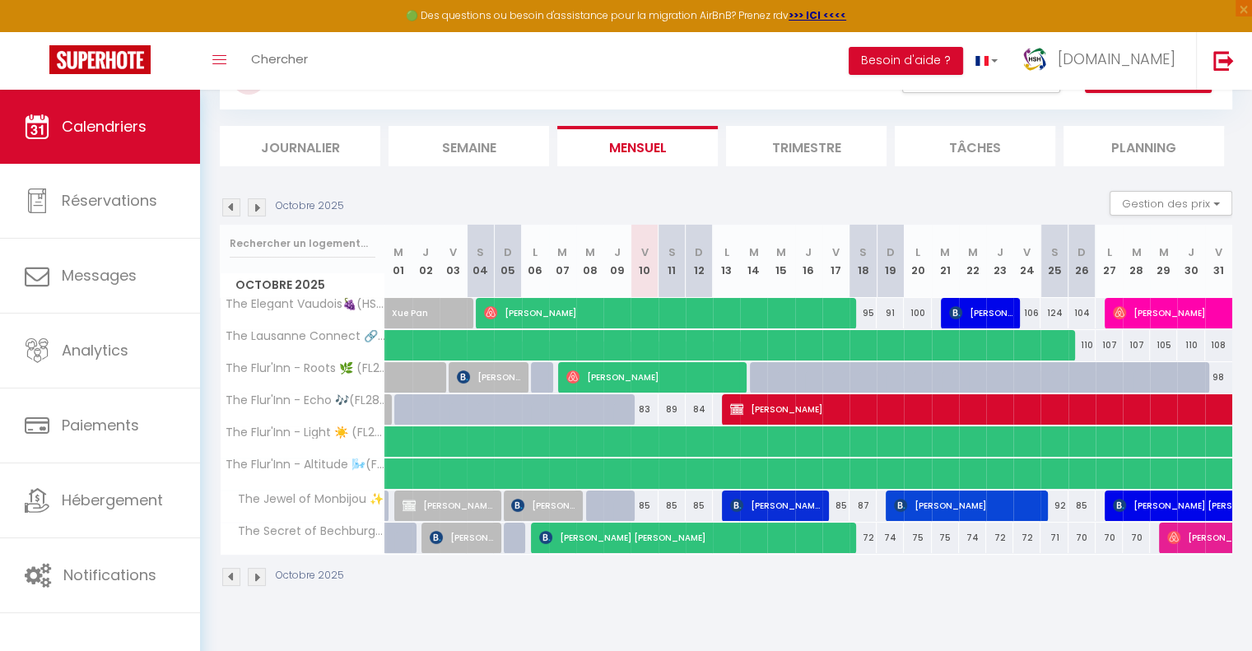
click at [630, 604] on div "CALENDRIERS Filtrer par hébergement [GEOGRAPHIC_DATA] The Elegant Vaudois🍇(HSH …" at bounding box center [726, 317] width 1052 height 611
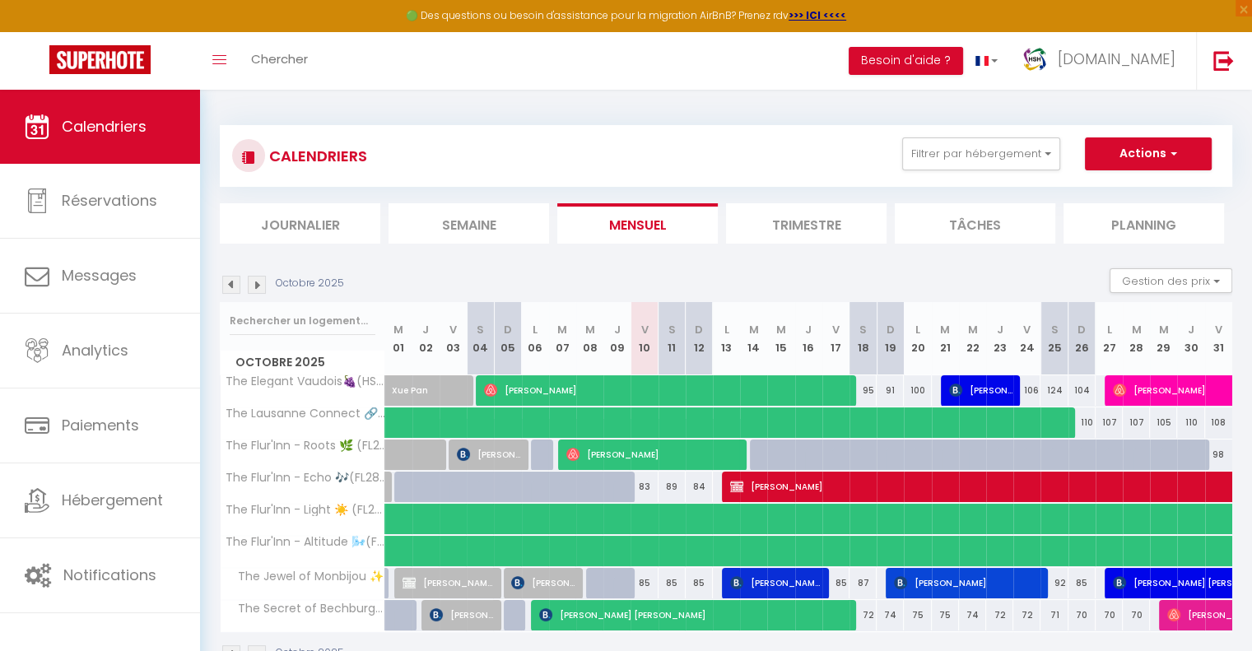
scroll to position [90, 0]
